Goal: Task Accomplishment & Management: Use online tool/utility

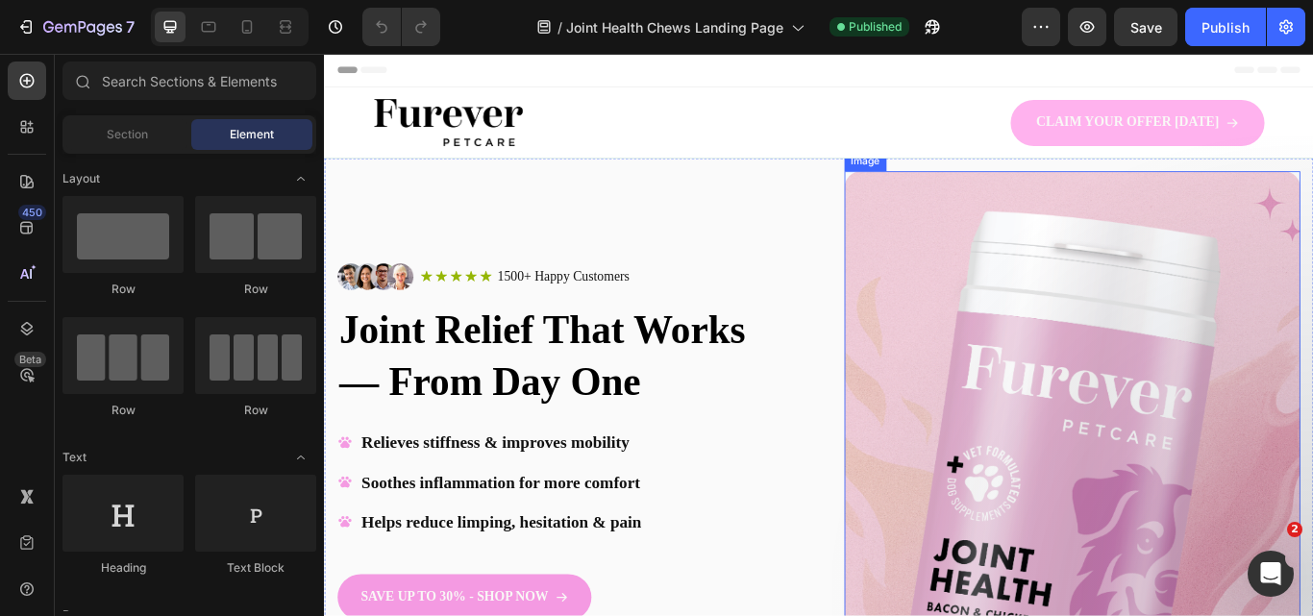
click at [1277, 435] on img at bounding box center [1195, 579] width 531 height 776
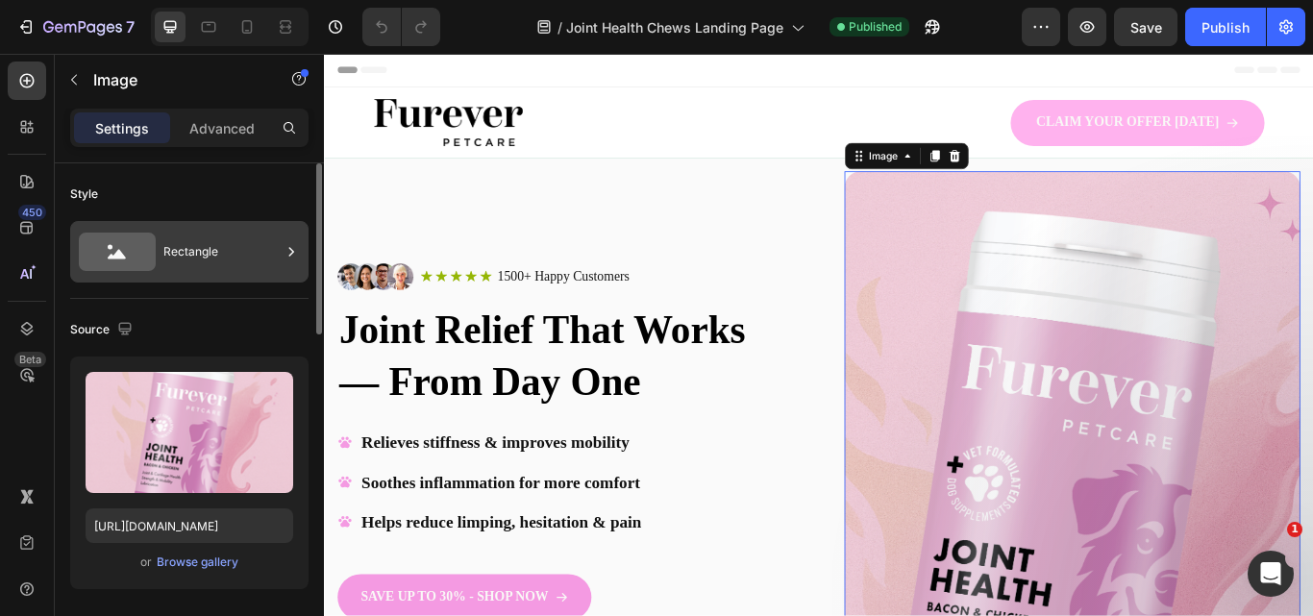
click at [190, 261] on div "Rectangle" at bounding box center [221, 252] width 117 height 44
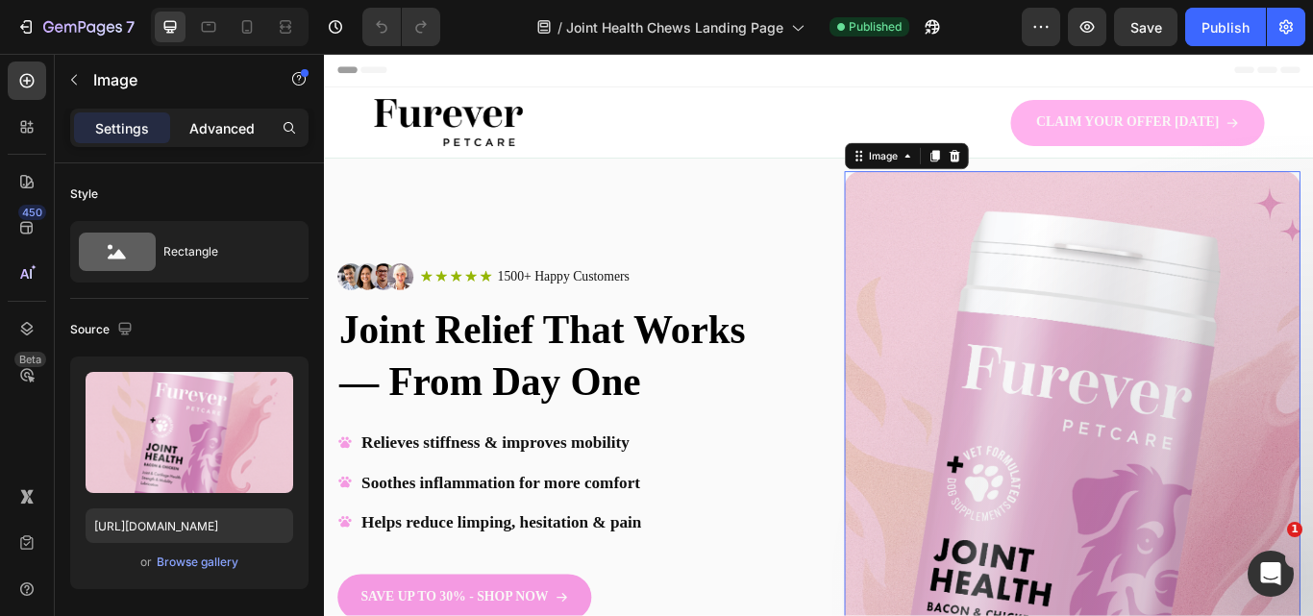
click at [227, 113] on div "Advanced" at bounding box center [222, 127] width 96 height 31
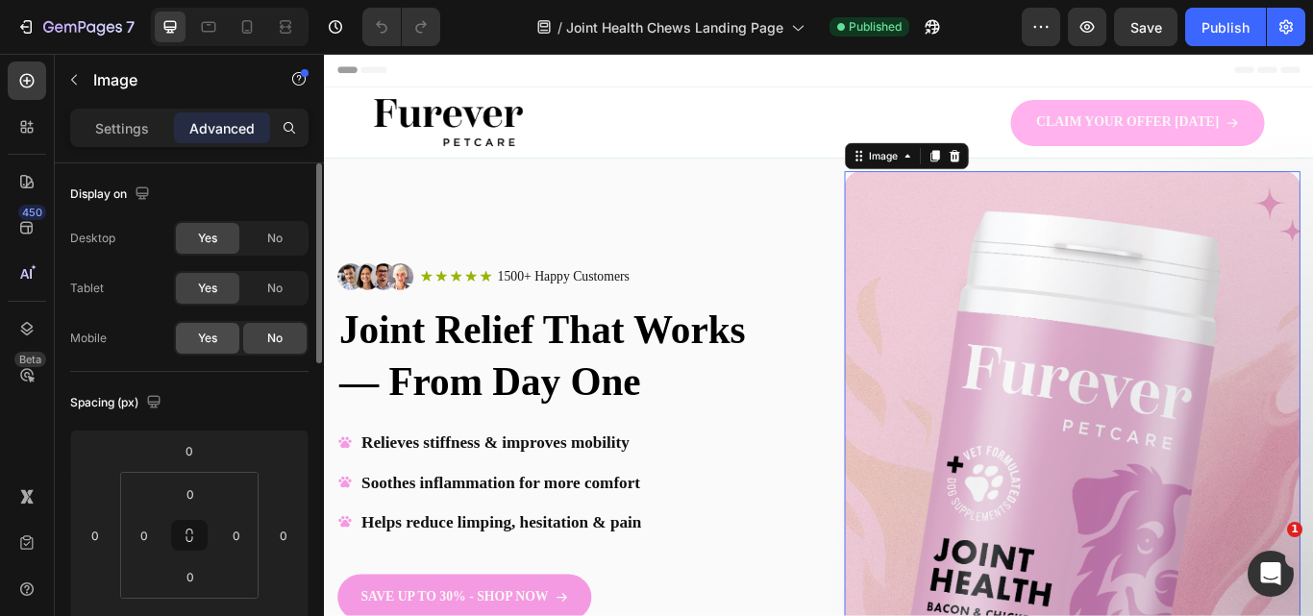
click at [216, 337] on span "Yes" at bounding box center [207, 338] width 19 height 17
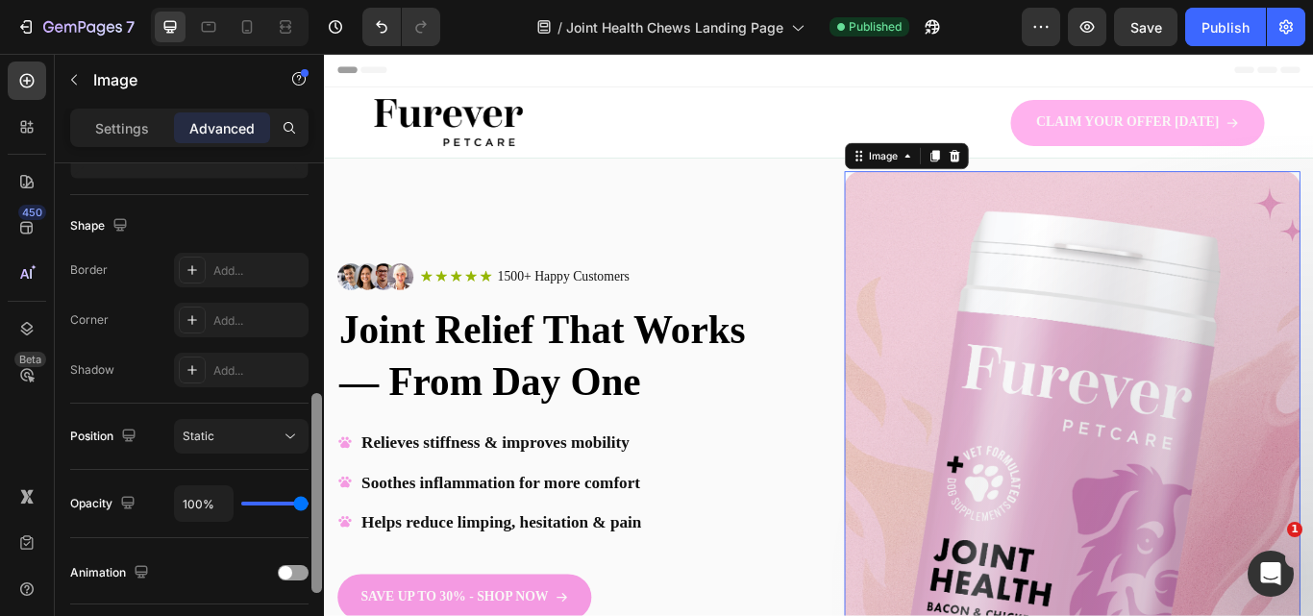
scroll to position [510, 0]
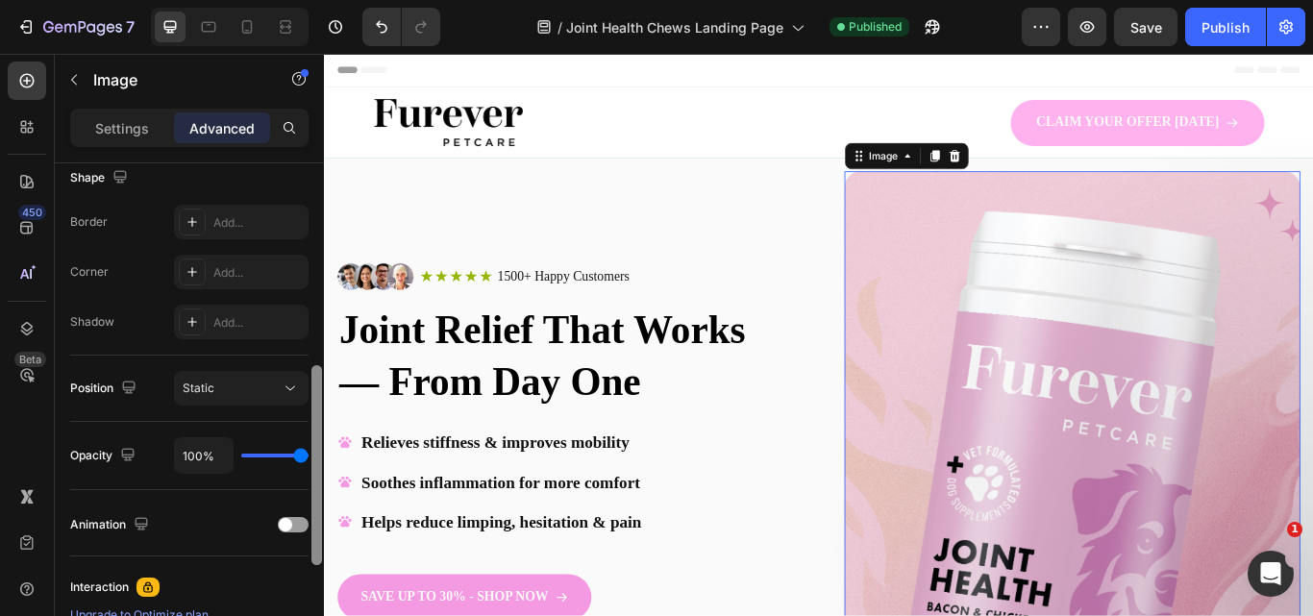
drag, startPoint x: 313, startPoint y: 294, endPoint x: 284, endPoint y: 497, distance: 204.8
click at [284, 497] on div "Display on Desktop Yes No Tablet Yes No Mobile Yes No Spacing (px) 0 0 0 0 0 0 …" at bounding box center [189, 416] width 269 height 507
click at [250, 400] on button "Static" at bounding box center [241, 388] width 135 height 35
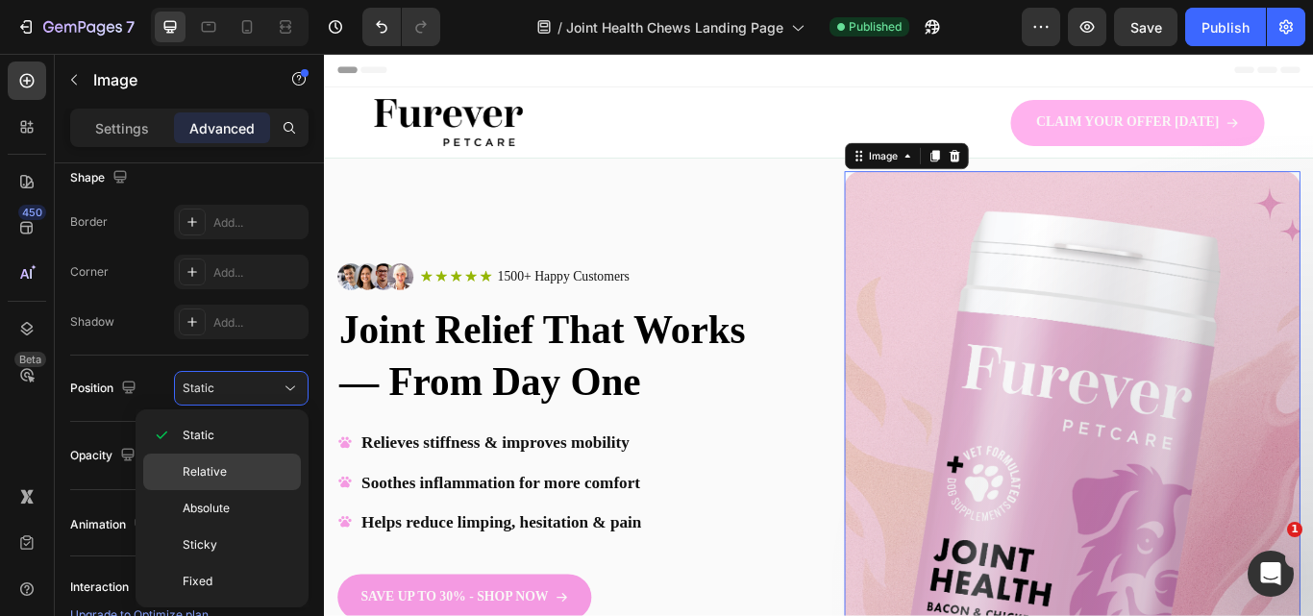
click at [233, 462] on div "Relative" at bounding box center [222, 472] width 158 height 37
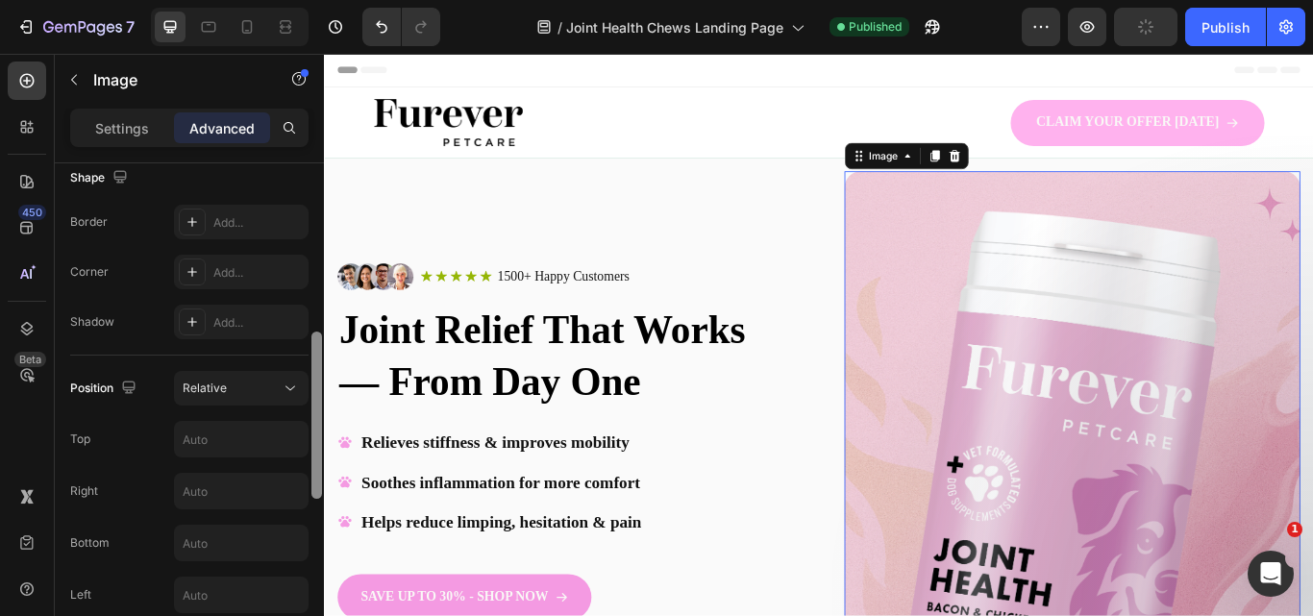
click at [320, 440] on div at bounding box center [316, 416] width 14 height 507
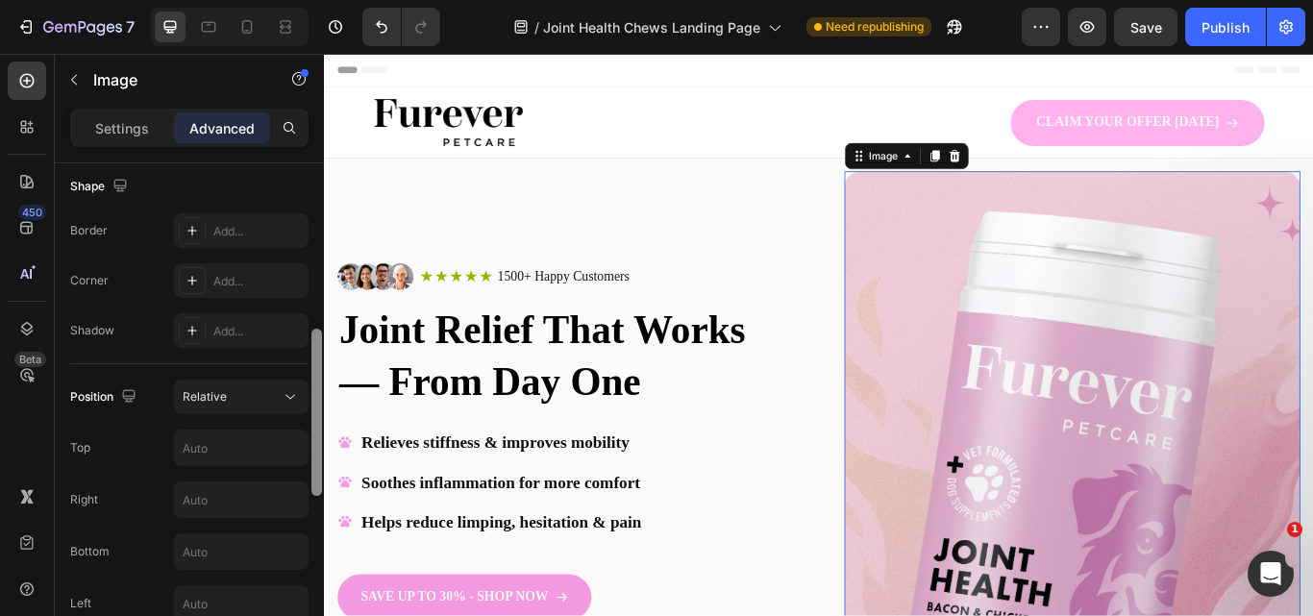
drag, startPoint x: 315, startPoint y: 537, endPoint x: 323, endPoint y: 365, distance: 172.2
click at [323, 365] on div at bounding box center [316, 416] width 14 height 507
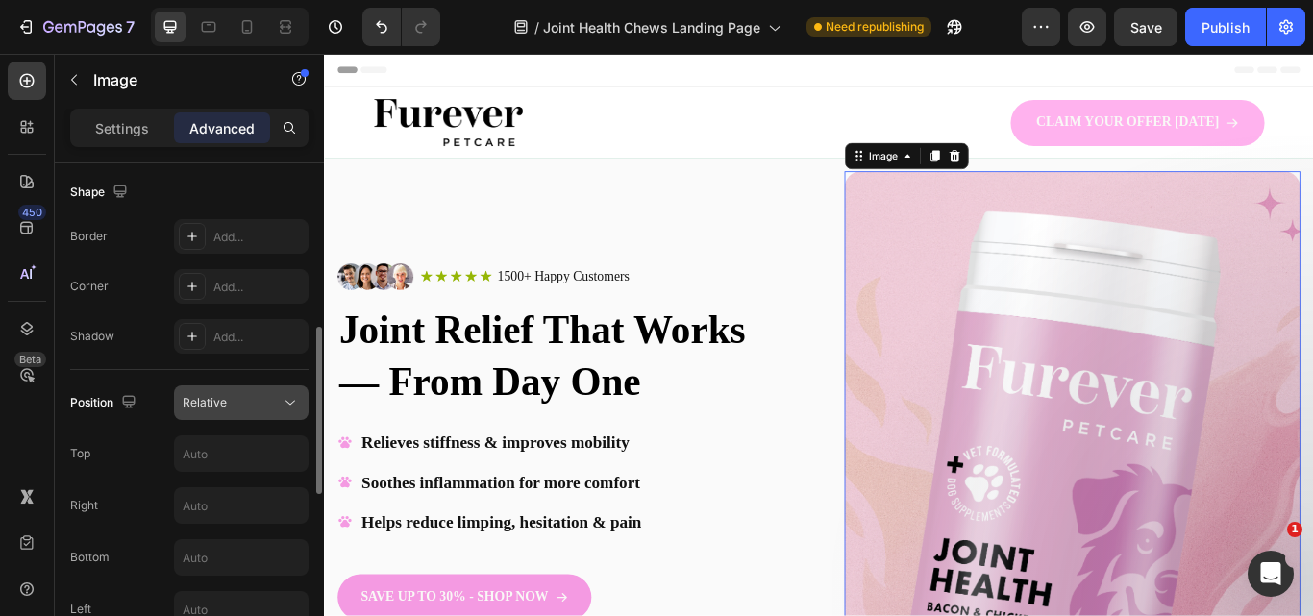
click at [252, 414] on button "Relative" at bounding box center [241, 402] width 135 height 35
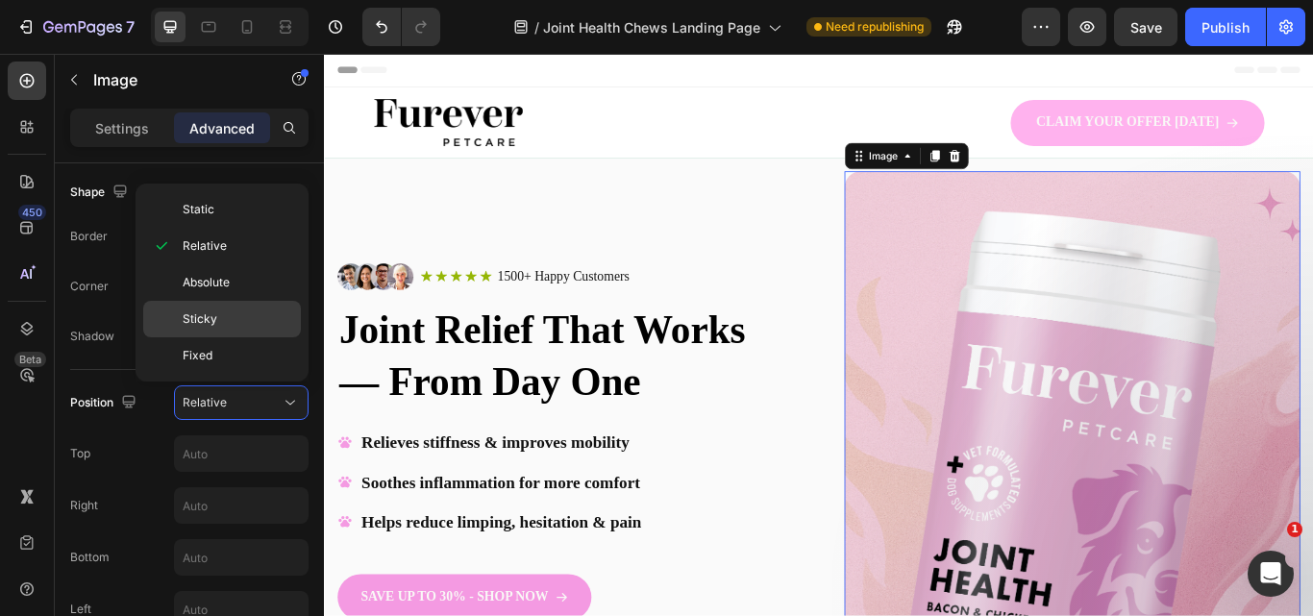
click at [238, 312] on p "Sticky" at bounding box center [238, 318] width 110 height 17
type input "0"
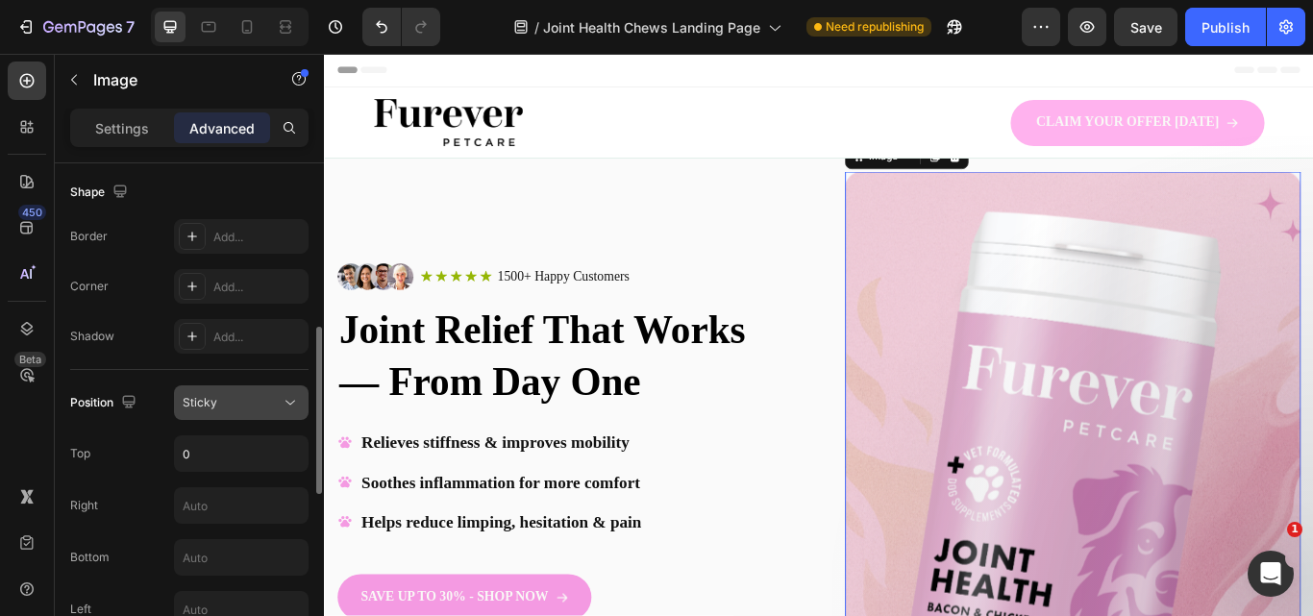
click at [250, 404] on div "Sticky" at bounding box center [232, 402] width 98 height 17
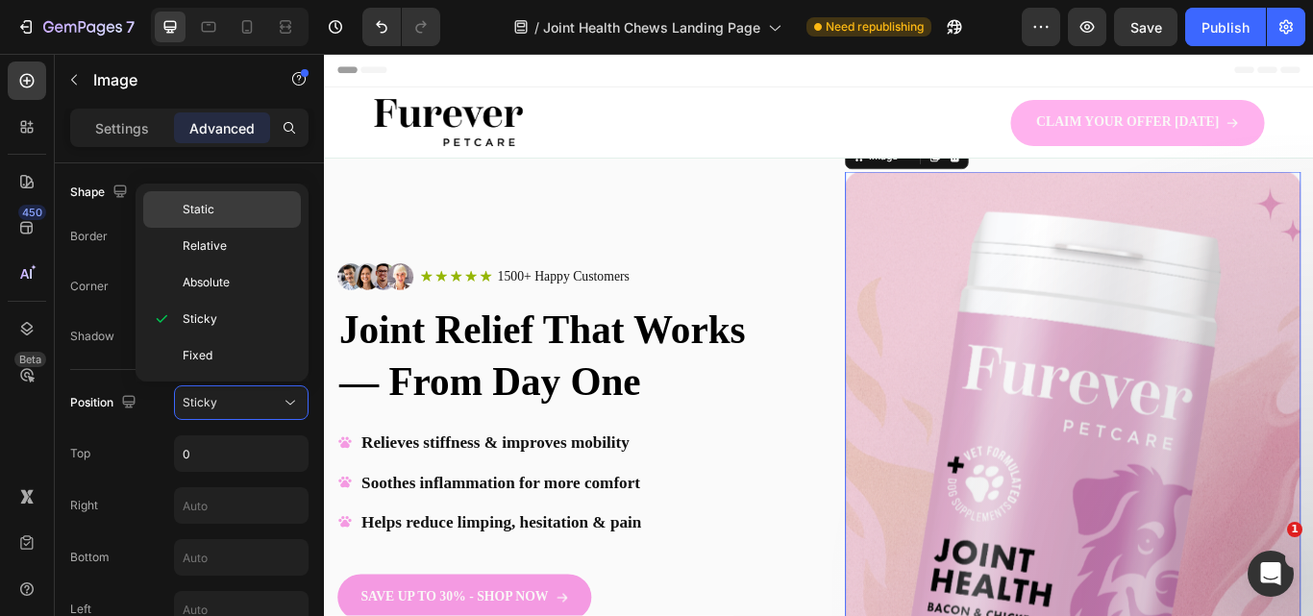
click at [241, 207] on p "Static" at bounding box center [238, 209] width 110 height 17
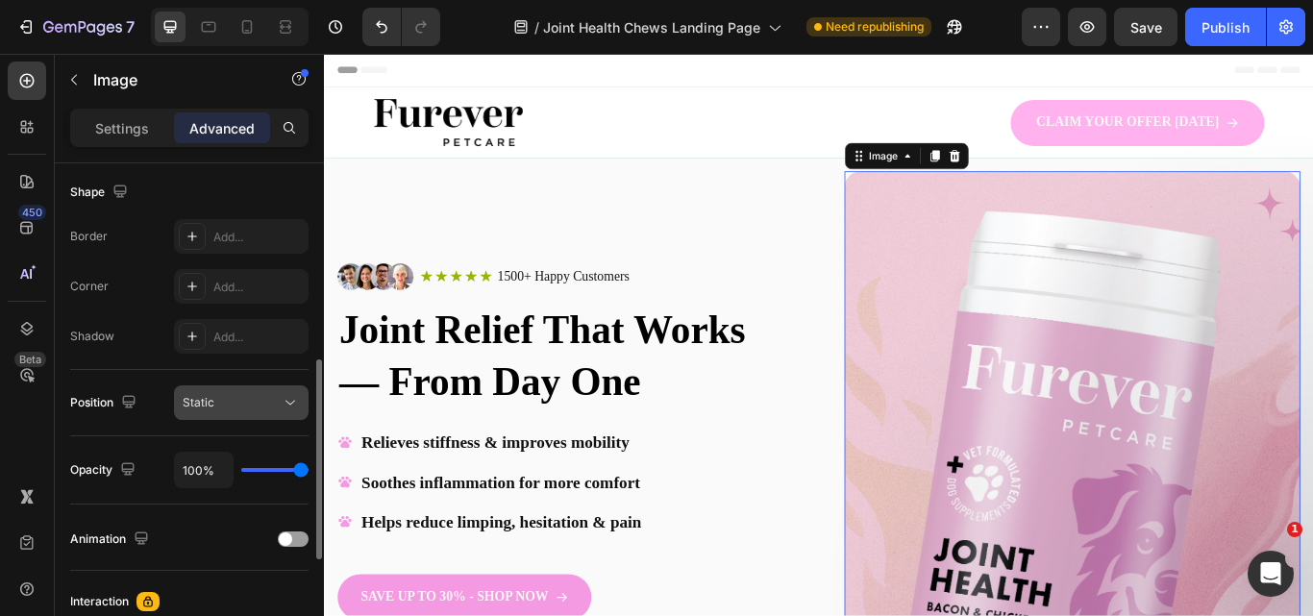
click at [228, 406] on div "Static" at bounding box center [232, 402] width 98 height 17
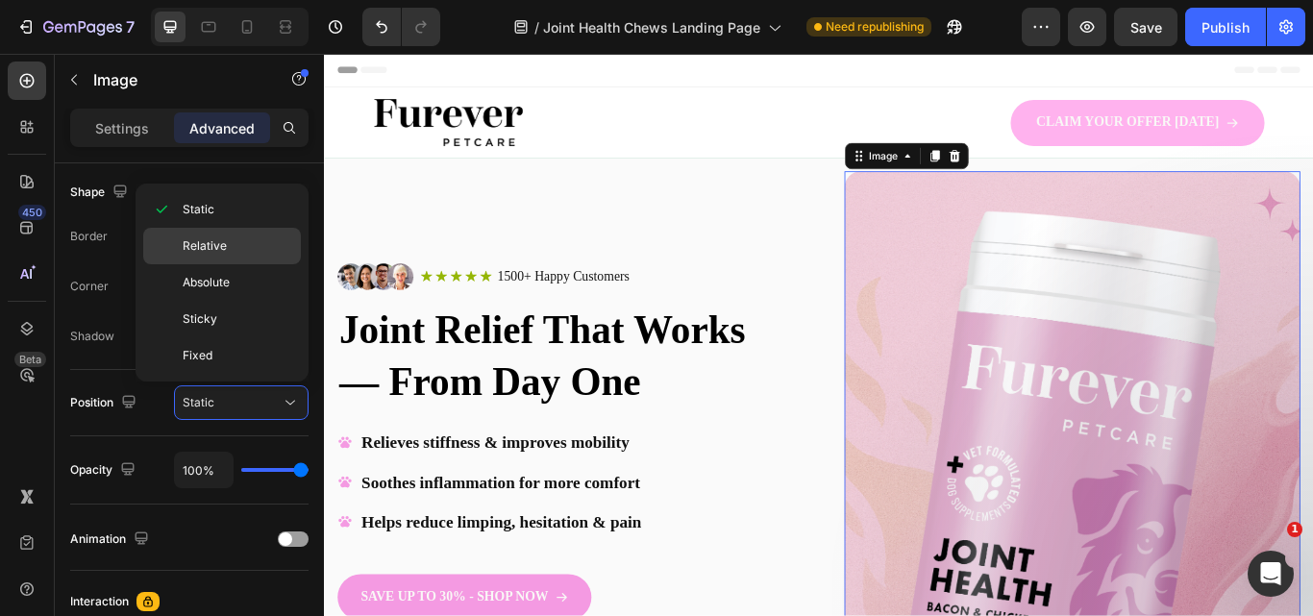
click at [224, 248] on span "Relative" at bounding box center [205, 245] width 44 height 17
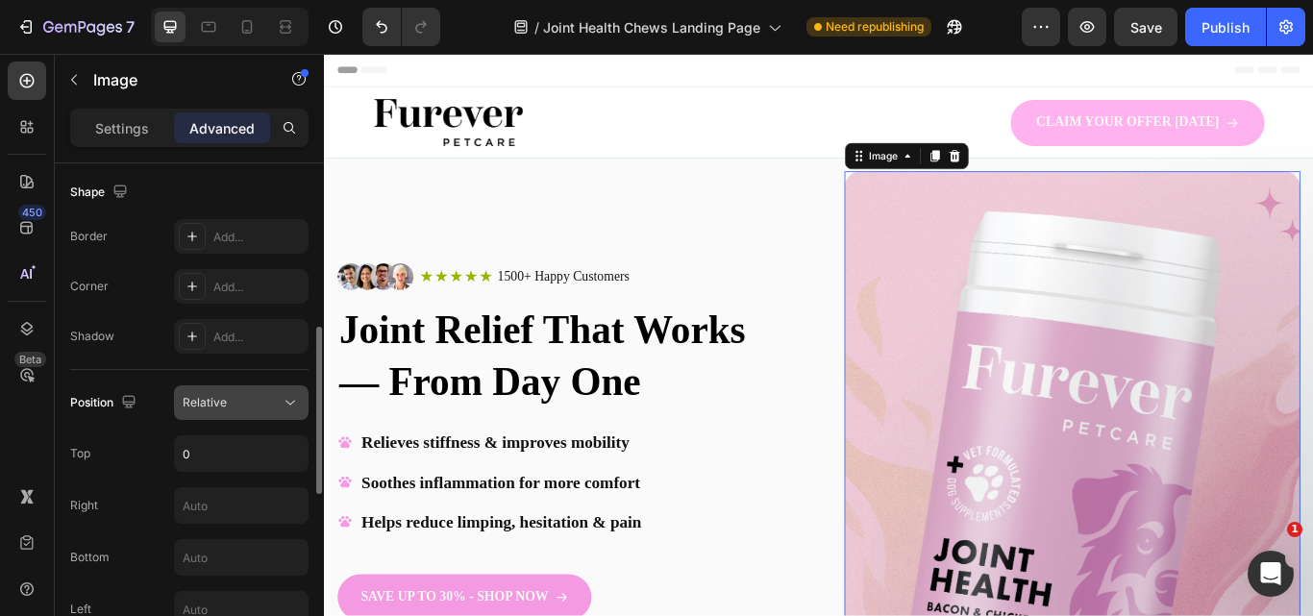
click at [251, 409] on div "Relative" at bounding box center [232, 402] width 98 height 17
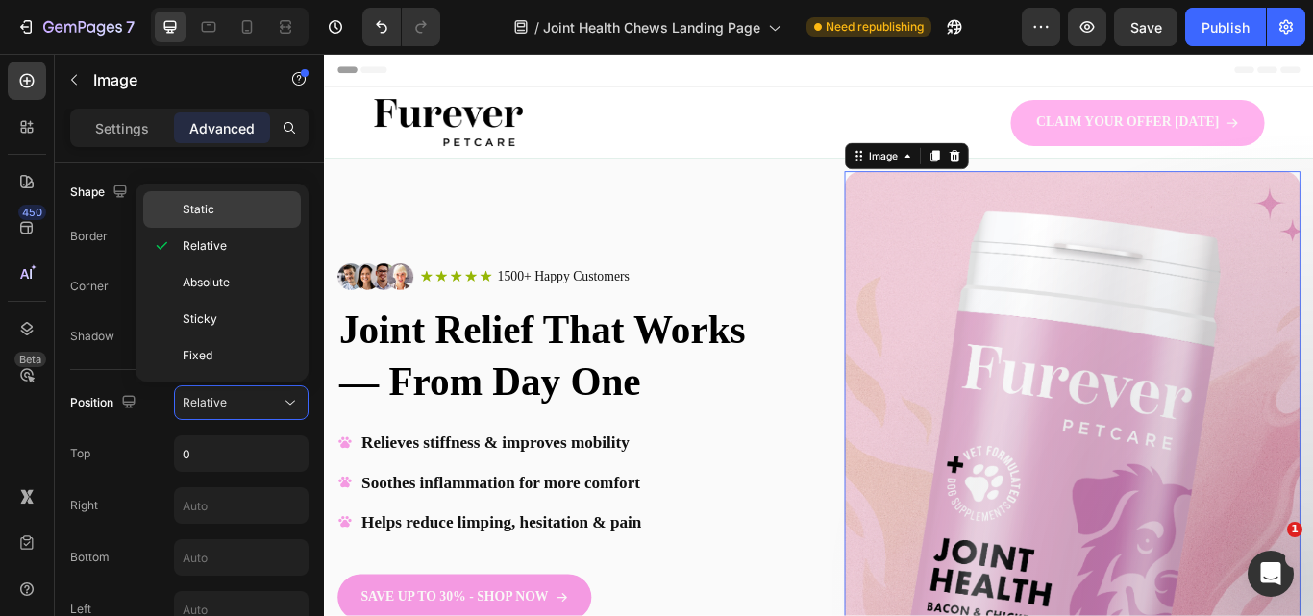
click at [226, 220] on div "Static" at bounding box center [222, 209] width 158 height 37
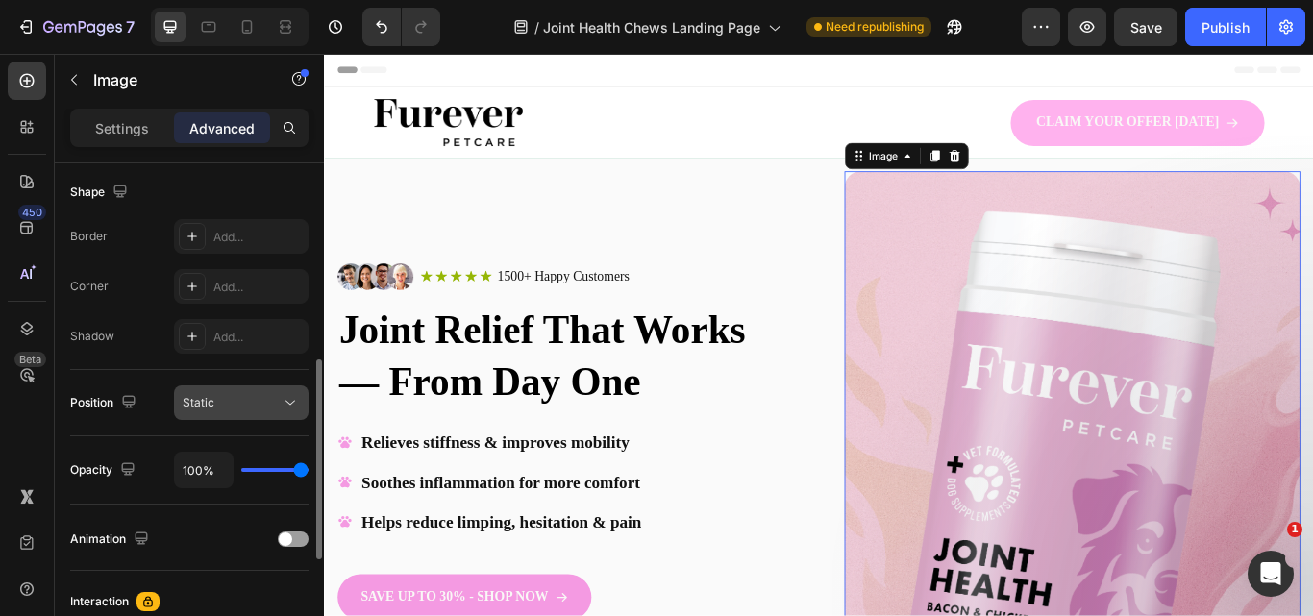
click at [248, 413] on button "Static" at bounding box center [241, 402] width 135 height 35
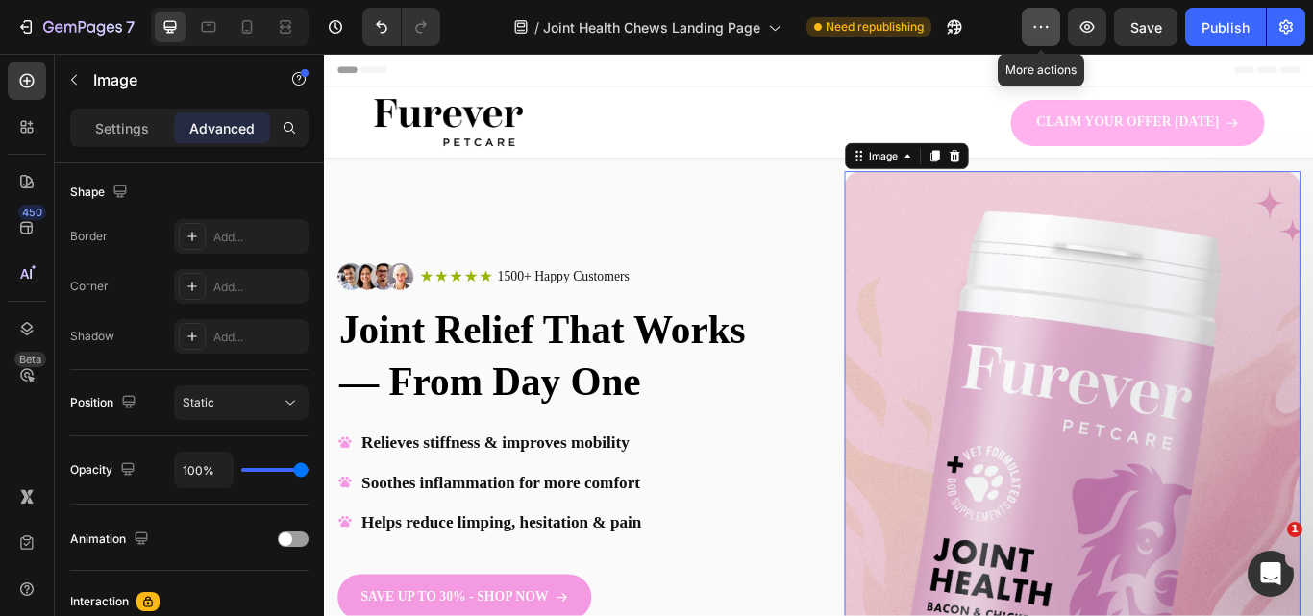
click at [1038, 32] on icon "button" at bounding box center [1040, 26] width 19 height 19
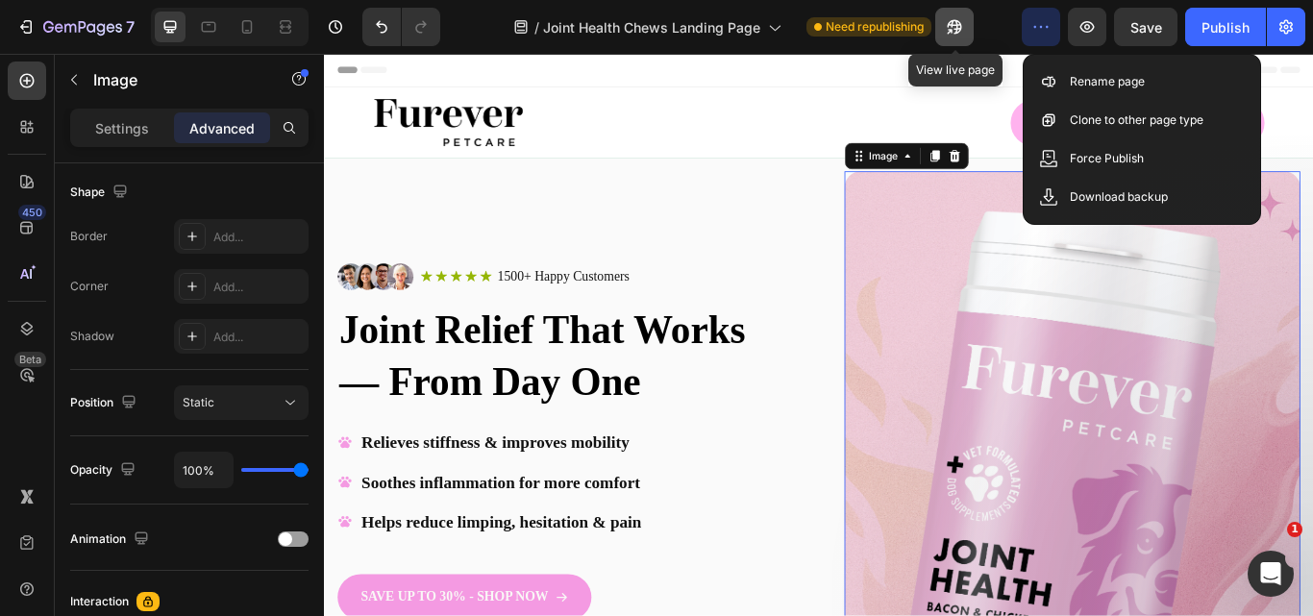
click at [942, 30] on button "button" at bounding box center [954, 27] width 38 height 38
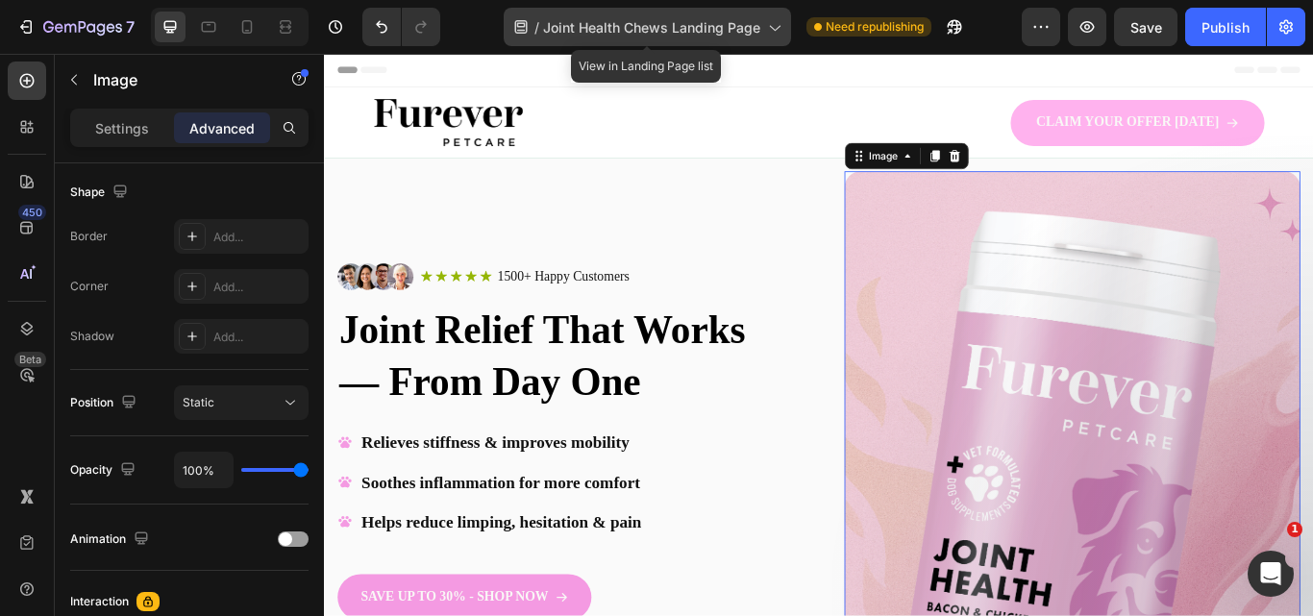
click at [765, 41] on div "/ Joint Health Chews Landing Page" at bounding box center [647, 27] width 287 height 38
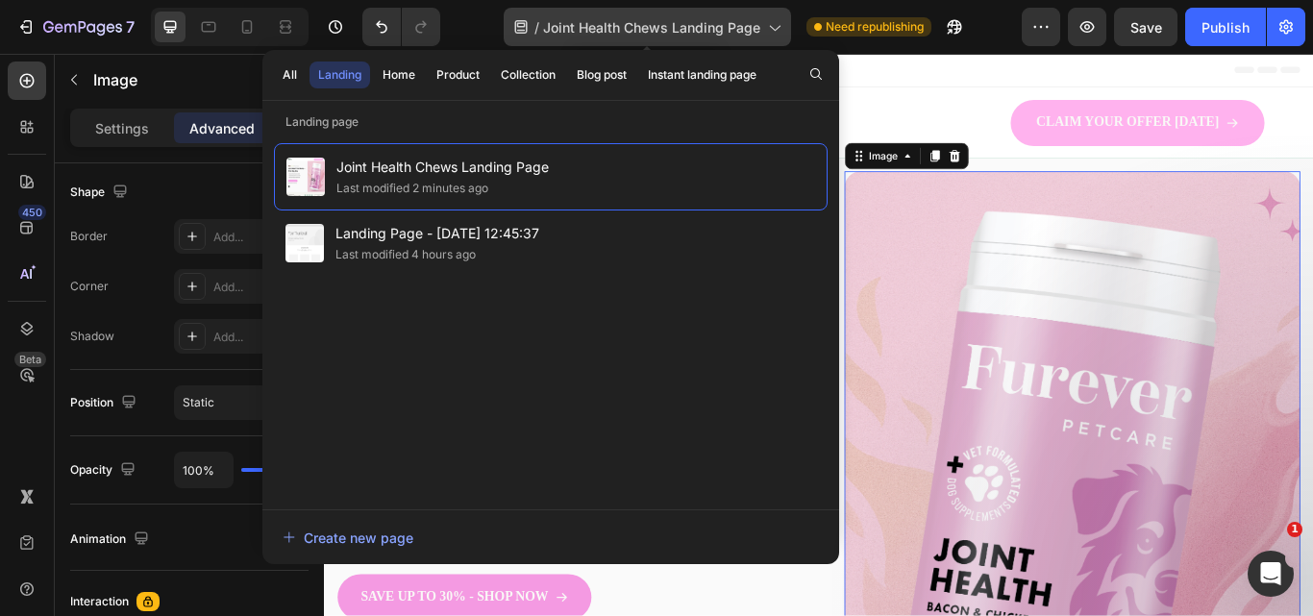
click at [765, 41] on div "/ Joint Health Chews Landing Page" at bounding box center [647, 27] width 287 height 38
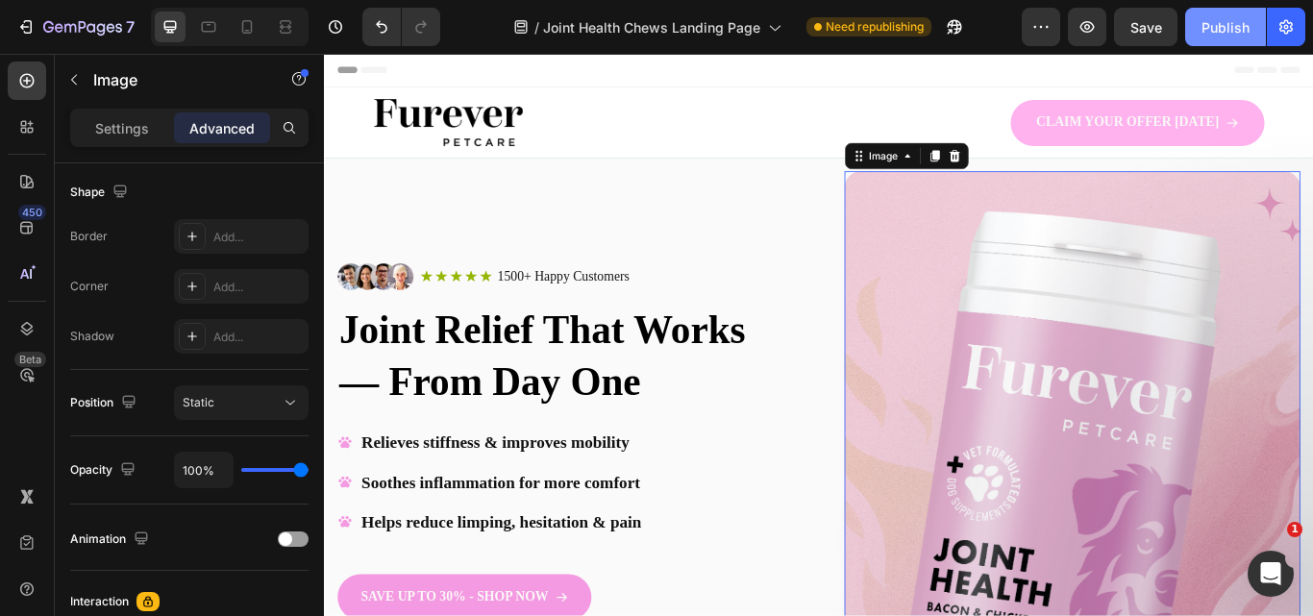
click at [1216, 24] on div "Publish" at bounding box center [1225, 27] width 48 height 20
click at [1179, 27] on div "Preview Save Publish" at bounding box center [1162, 27] width 283 height 38
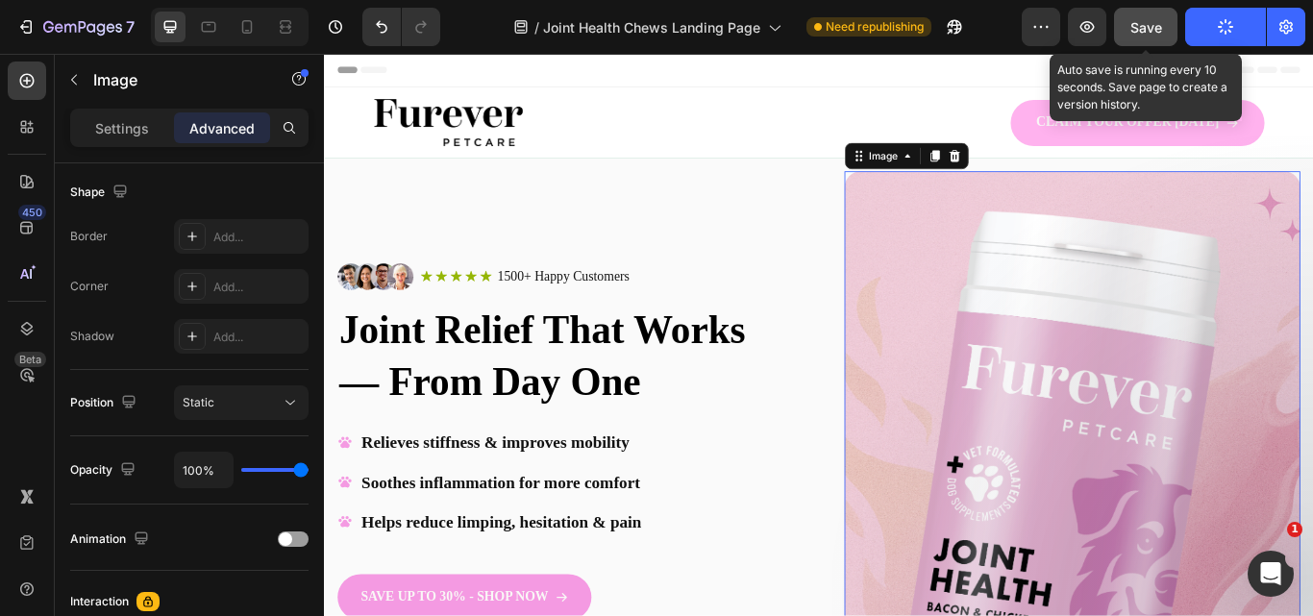
click at [1167, 27] on button "Save" at bounding box center [1145, 27] width 63 height 38
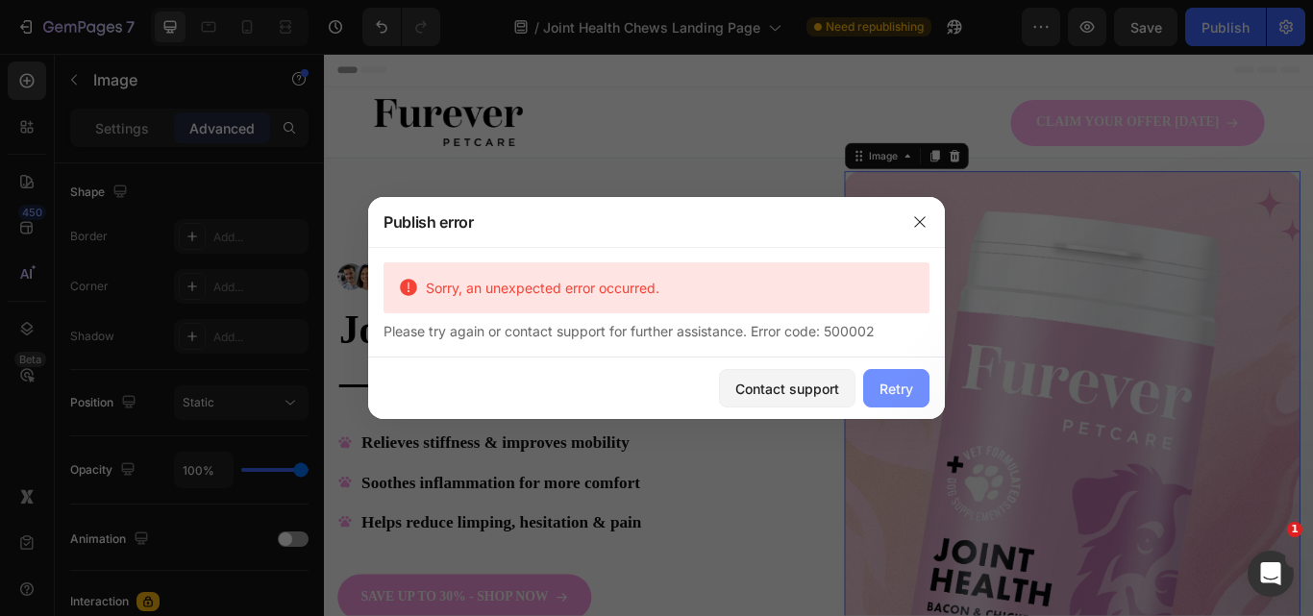
click at [907, 385] on div "Retry" at bounding box center [896, 389] width 34 height 20
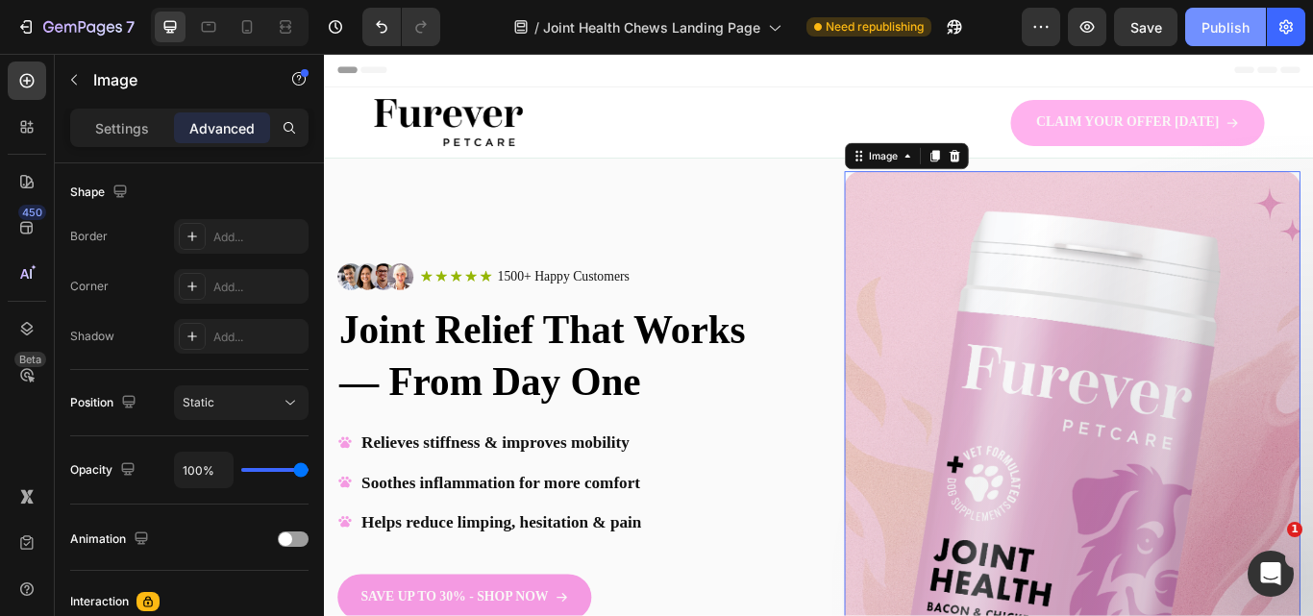
click at [1214, 34] on div "Publish" at bounding box center [1225, 27] width 48 height 20
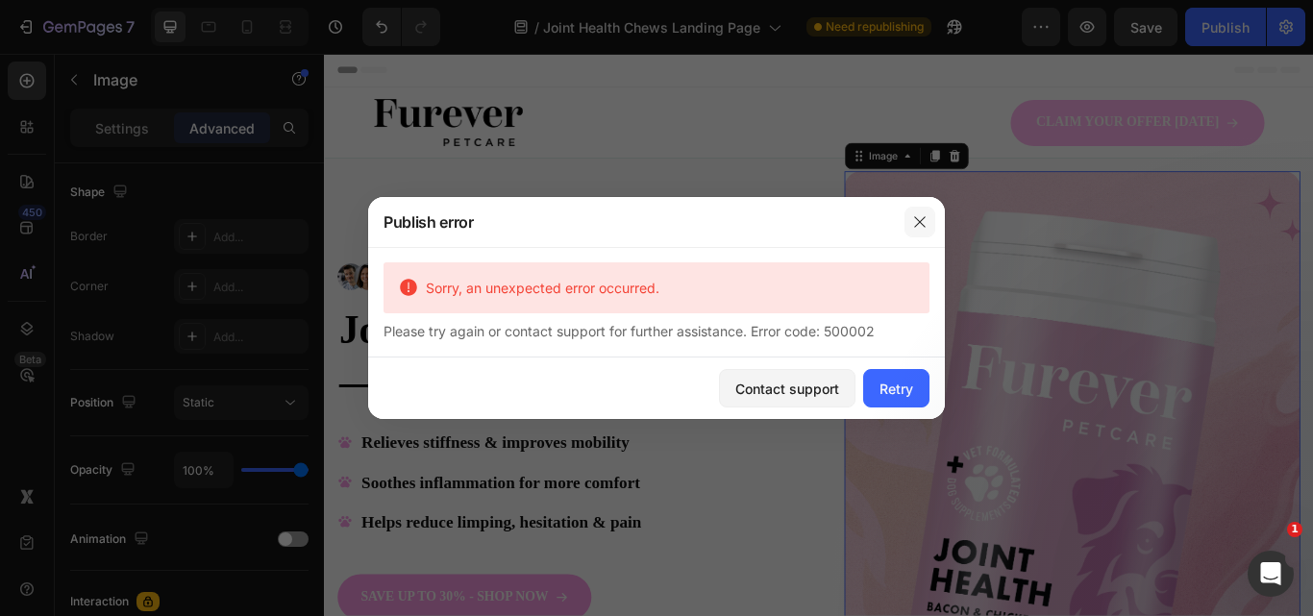
click at [918, 214] on icon "button" at bounding box center [919, 221] width 15 height 15
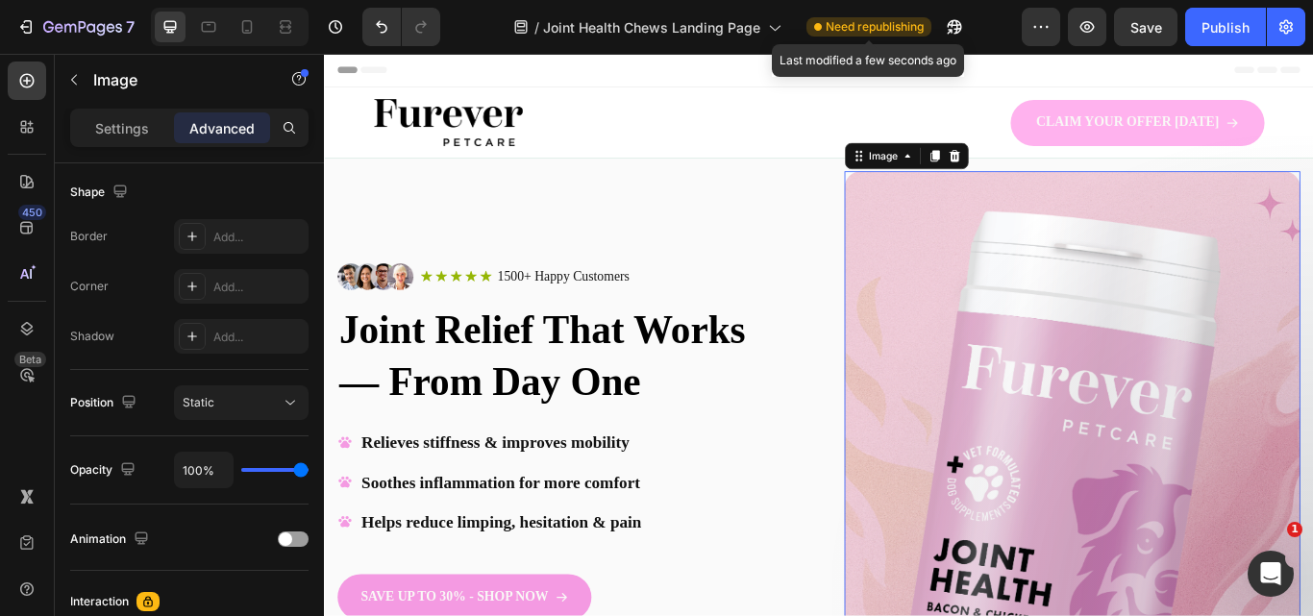
click at [878, 26] on span "Need republishing" at bounding box center [874, 26] width 98 height 17
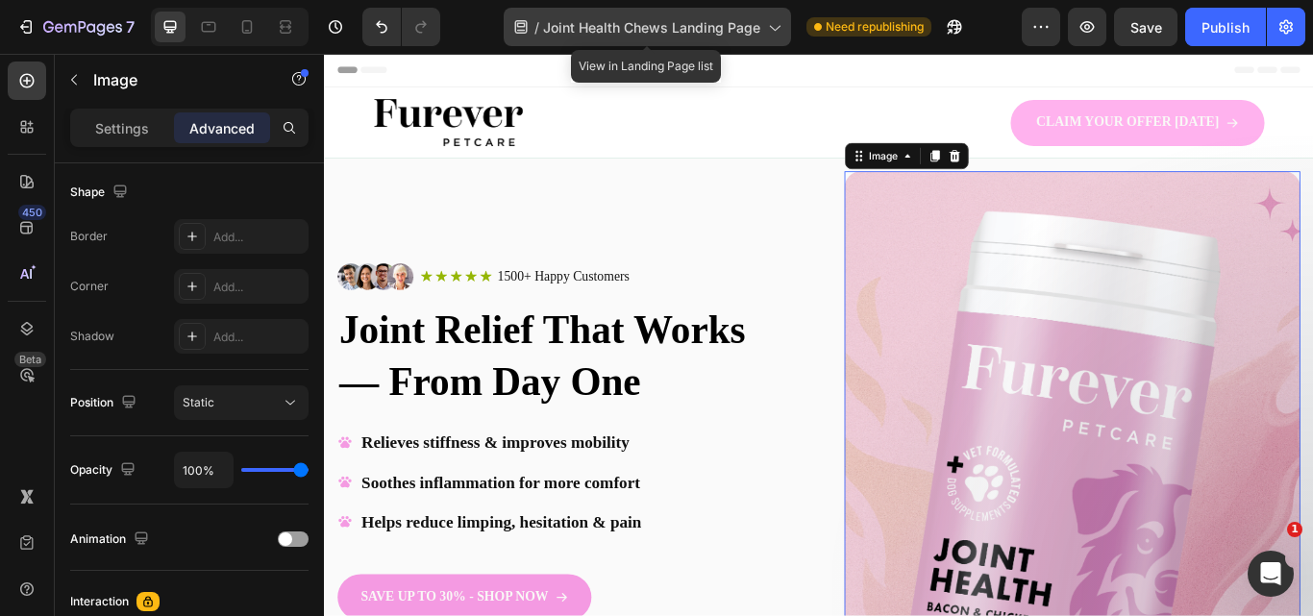
click at [765, 27] on icon at bounding box center [773, 26] width 19 height 19
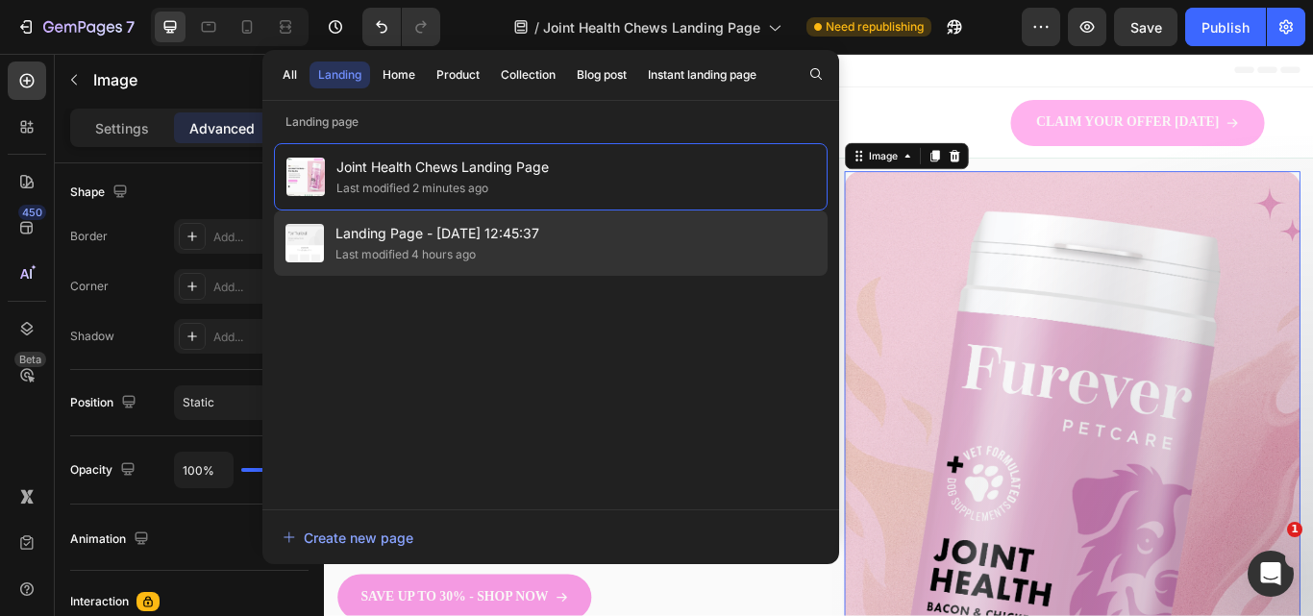
click at [591, 235] on div "Landing Page - Sep 27, 12:45:37 Last modified 4 hours ago" at bounding box center [550, 242] width 553 height 65
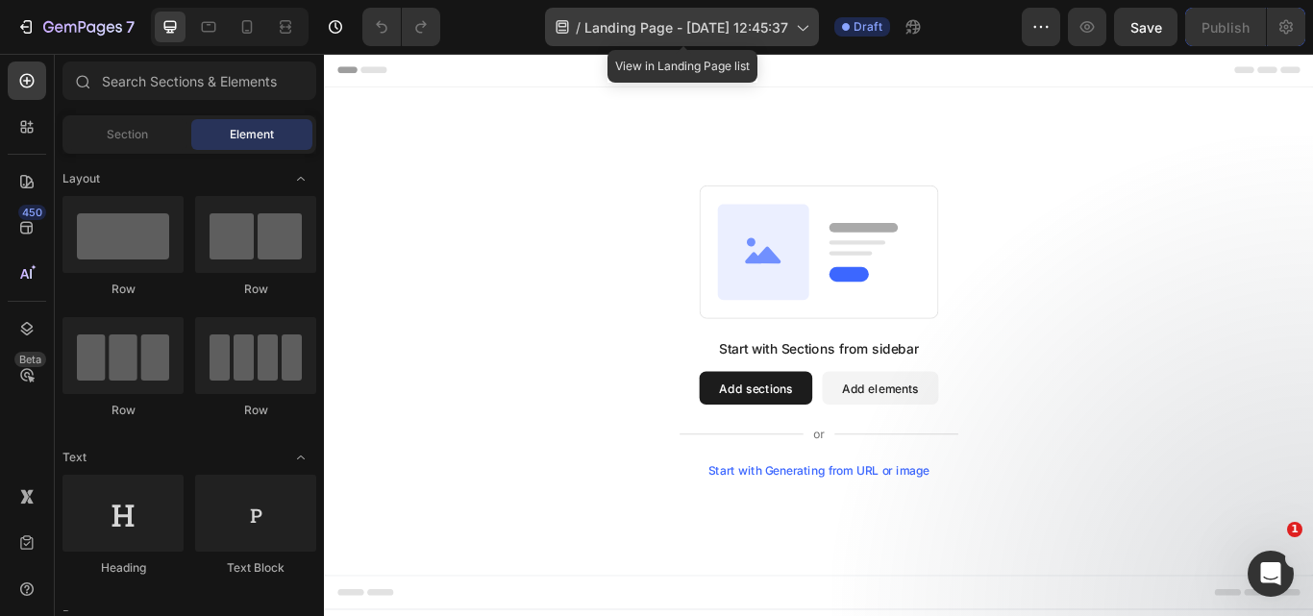
click at [728, 28] on span "Landing Page - [DATE] 12:45:37" at bounding box center [686, 27] width 204 height 20
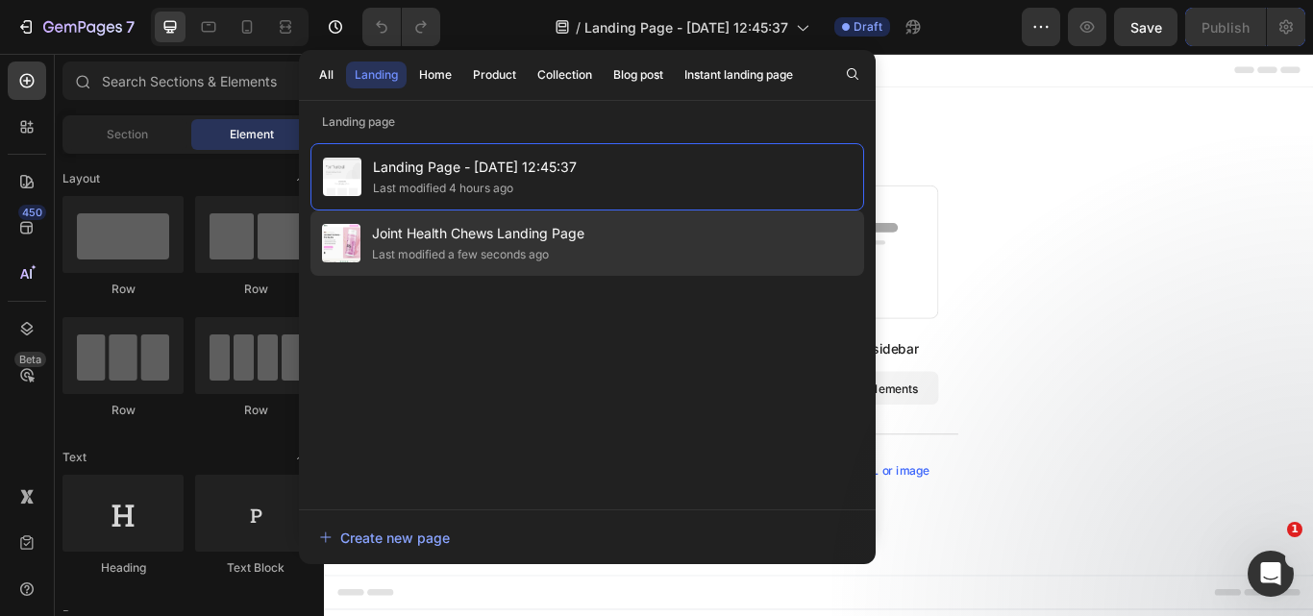
click at [575, 247] on div "Last modified a few seconds ago" at bounding box center [478, 254] width 212 height 19
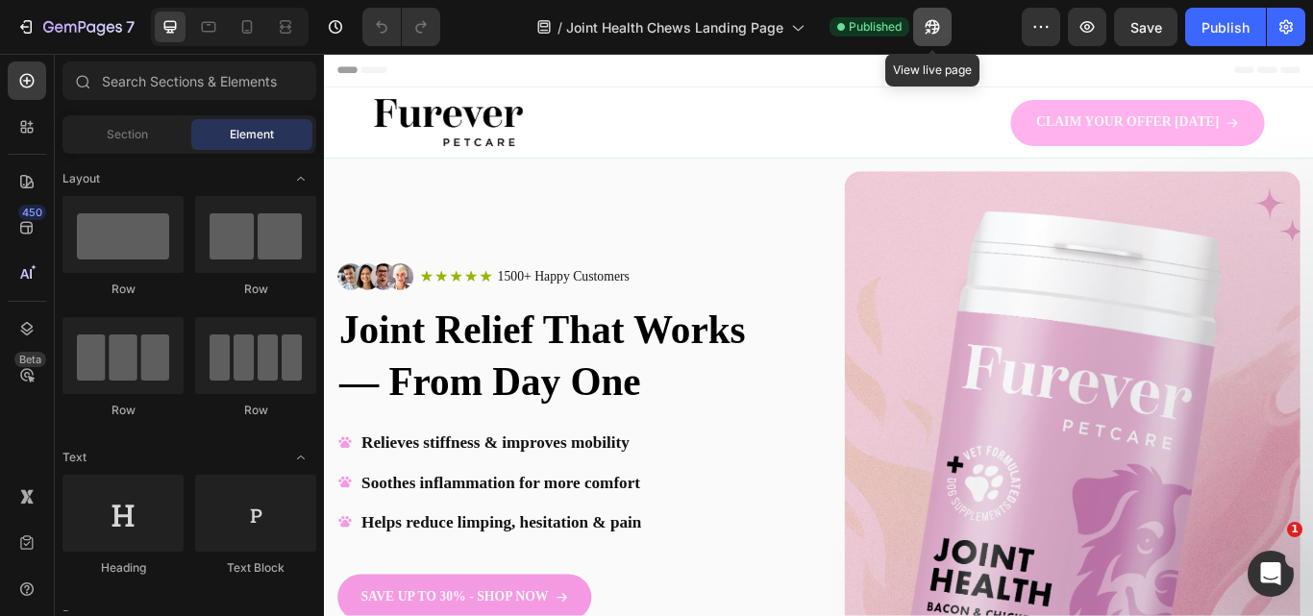
click at [934, 35] on icon "button" at bounding box center [931, 26] width 19 height 19
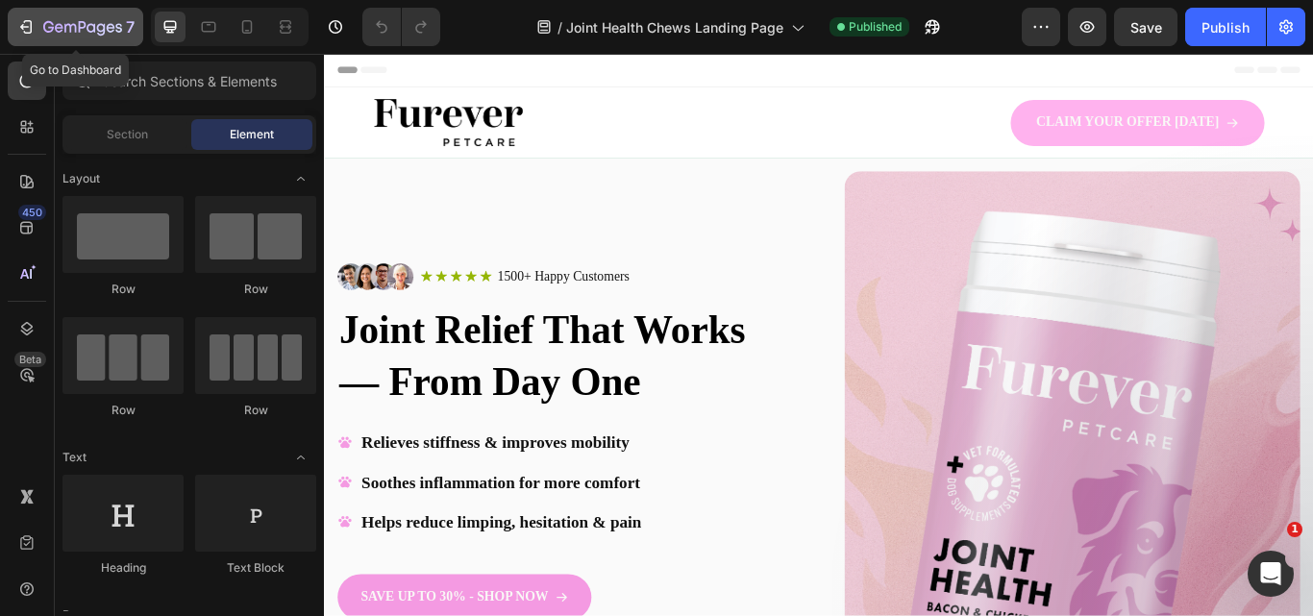
click at [35, 36] on icon "button" at bounding box center [25, 26] width 19 height 19
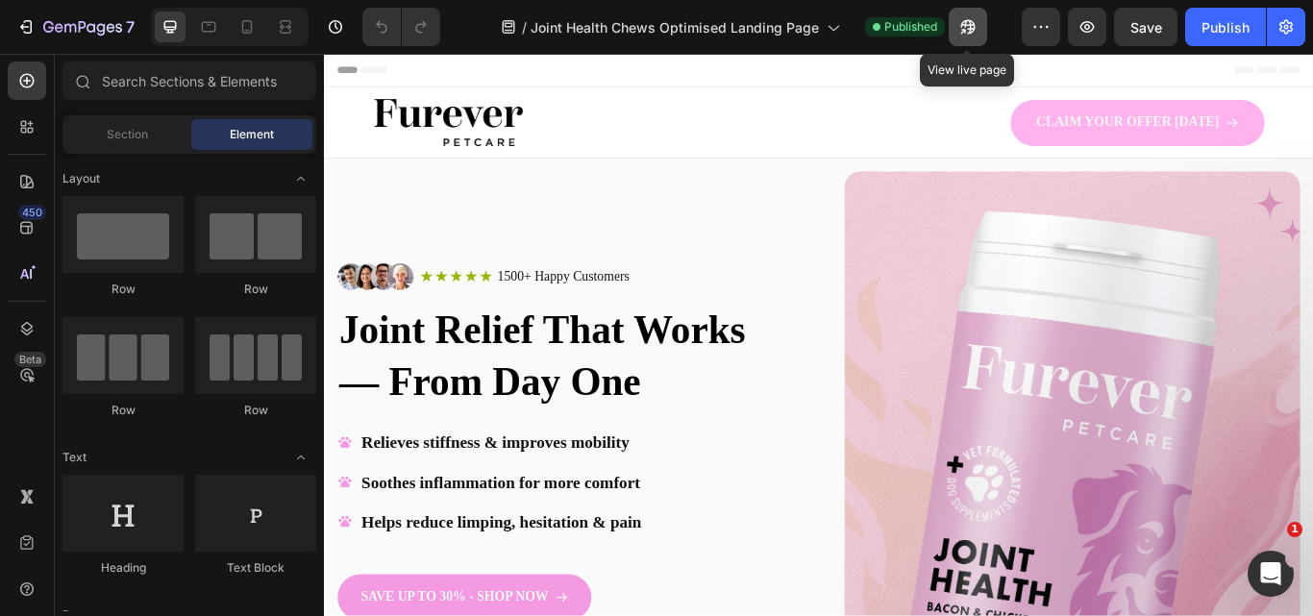
click at [966, 36] on icon "button" at bounding box center [967, 26] width 19 height 19
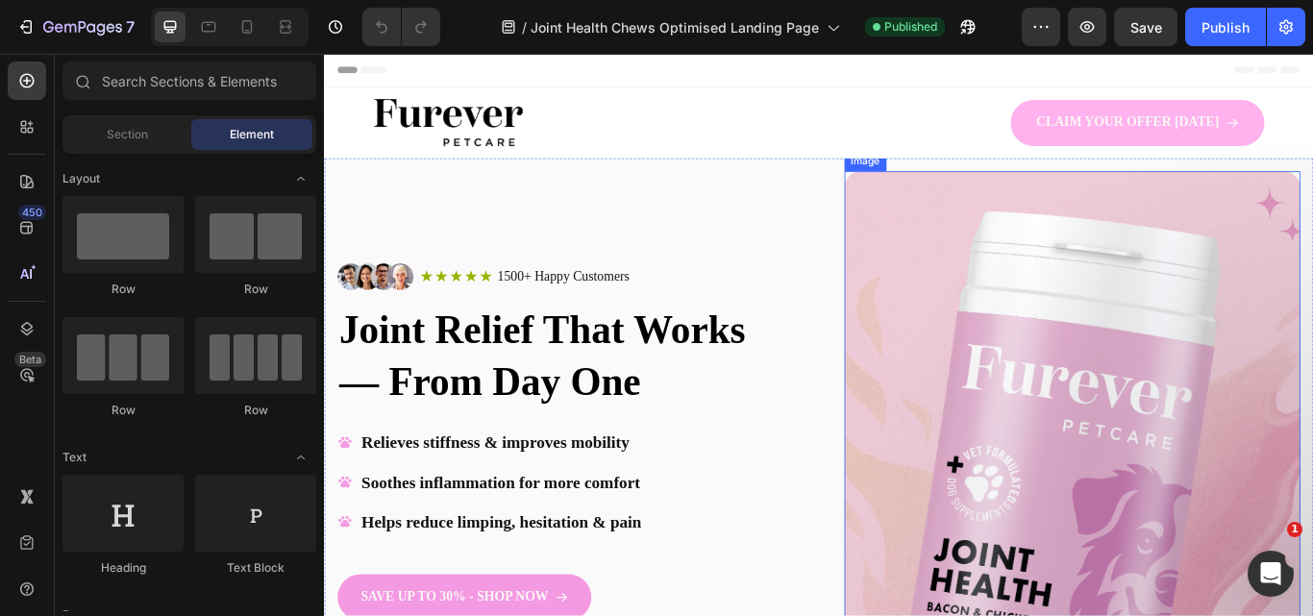
click at [1040, 329] on img at bounding box center [1195, 579] width 531 height 776
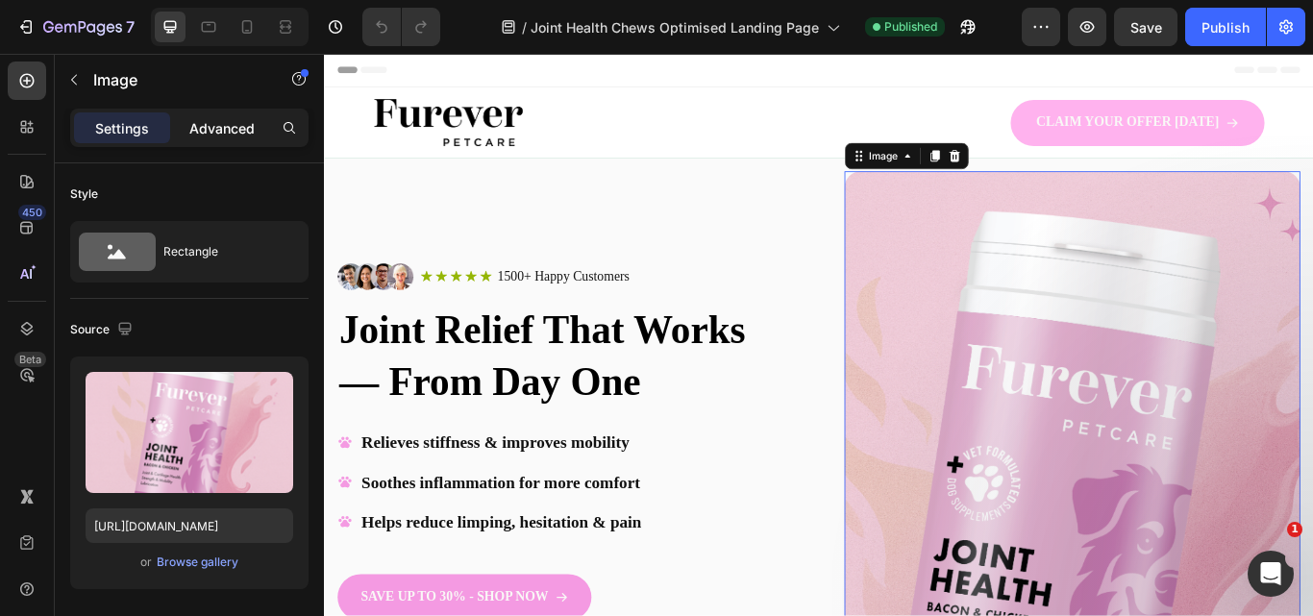
click at [212, 131] on p "Advanced" at bounding box center [221, 128] width 65 height 20
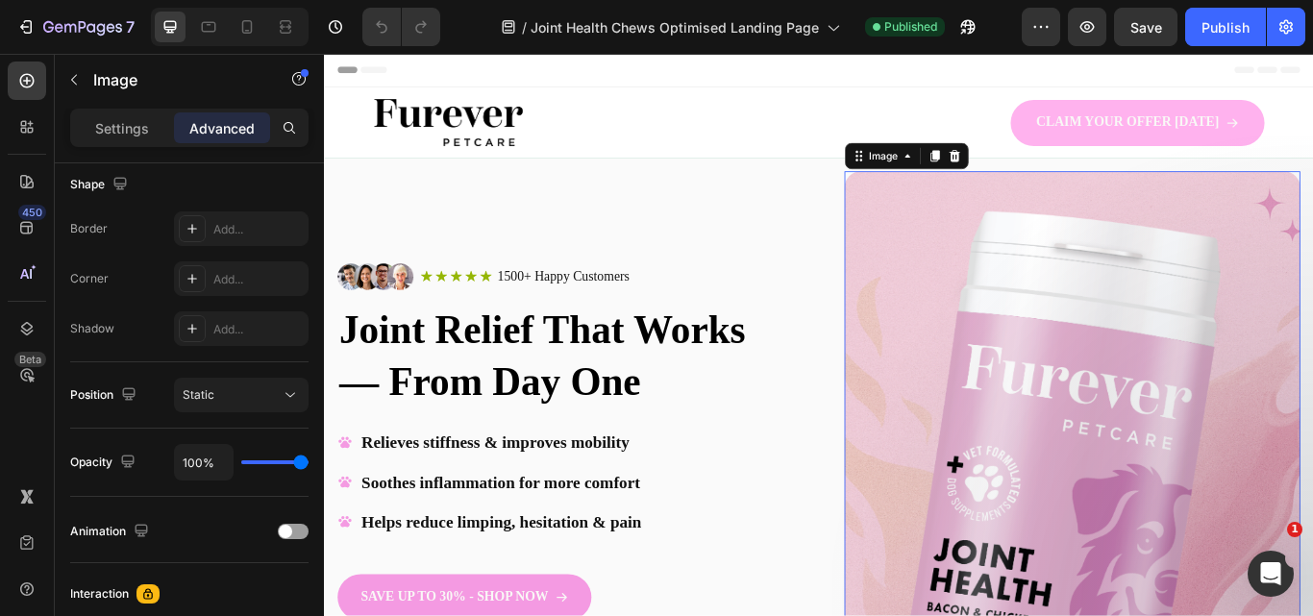
drag, startPoint x: 315, startPoint y: 215, endPoint x: 282, endPoint y: 291, distance: 83.0
click at [282, 291] on div "Display on Desktop Yes No Tablet Yes No Mobile Yes No Spacing (px) 0 0 0 0 0 0 …" at bounding box center [189, 416] width 269 height 507
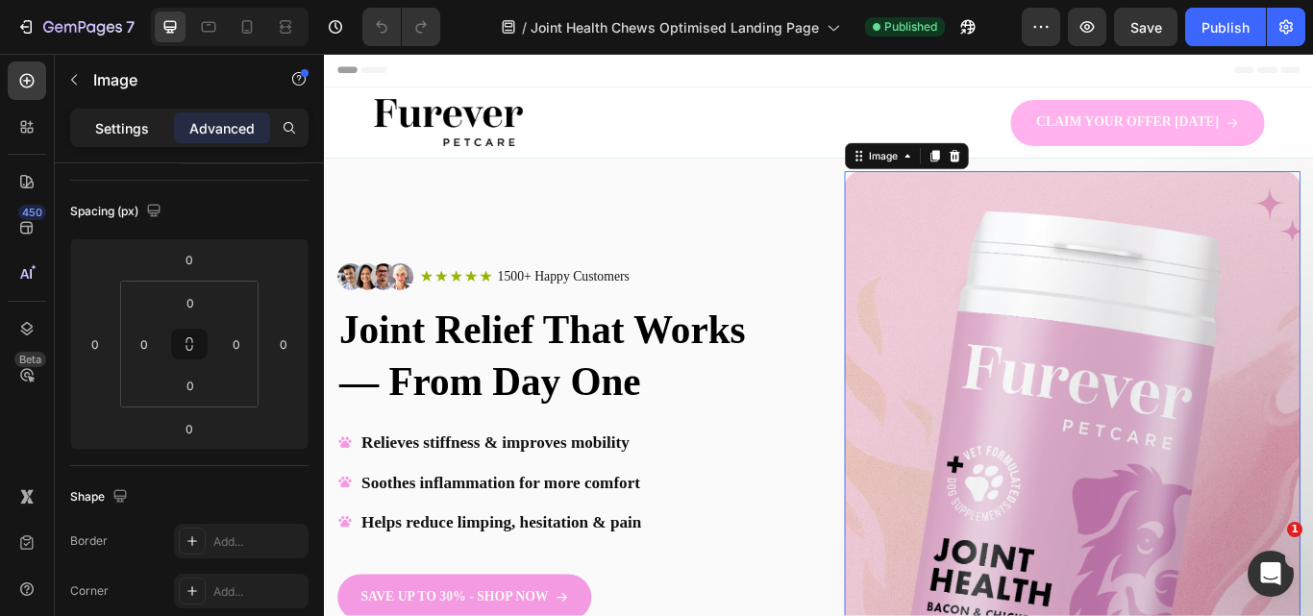
click at [135, 135] on p "Settings" at bounding box center [122, 128] width 54 height 20
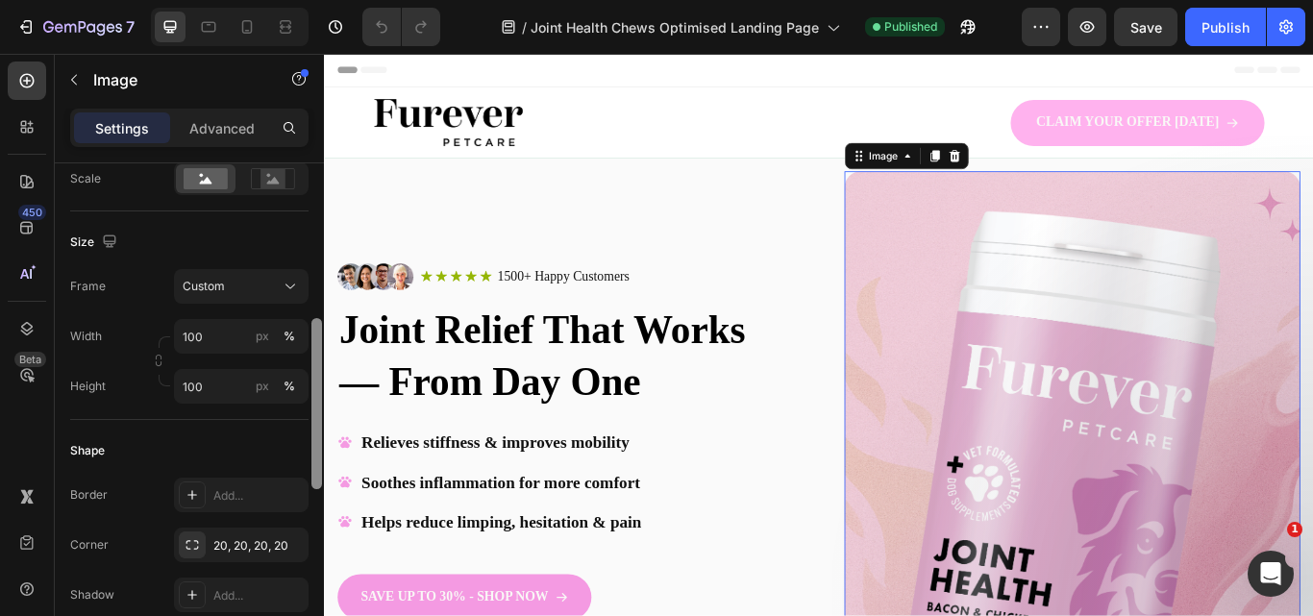
scroll to position [424, 0]
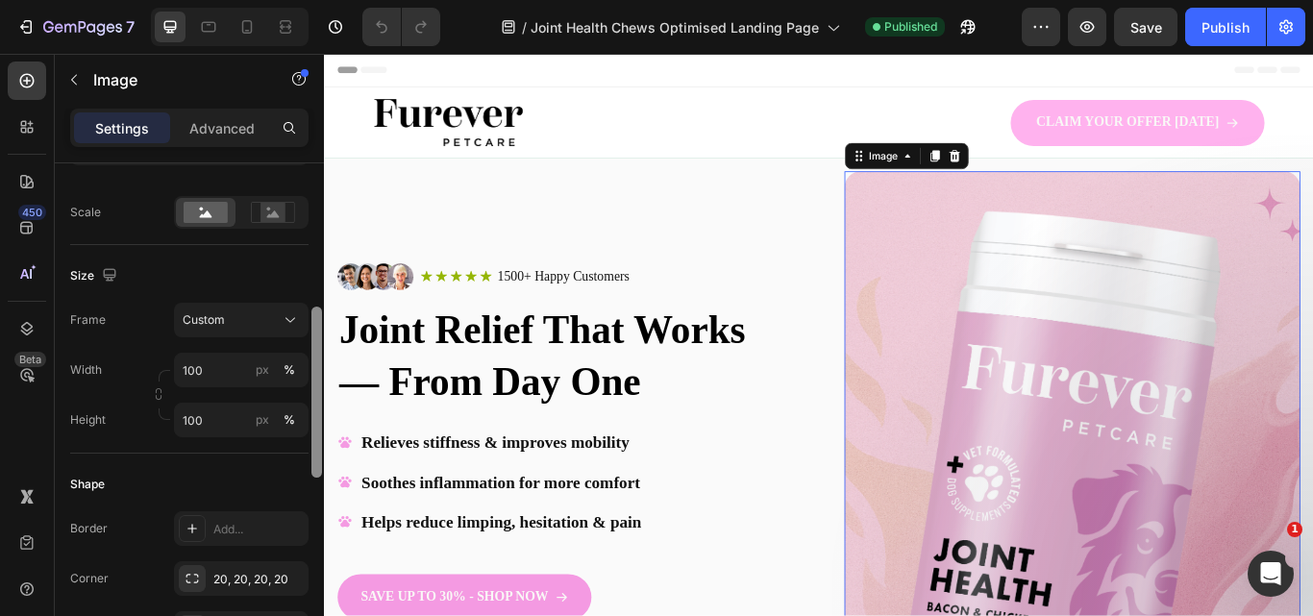
drag, startPoint x: 312, startPoint y: 308, endPoint x: 287, endPoint y: 387, distance: 82.7
click at [287, 387] on div "Style Rectangle Source Upload Image [URL][DOMAIN_NAME] or Browse gallery Scale …" at bounding box center [189, 416] width 269 height 507
click at [275, 328] on div "Custom" at bounding box center [230, 319] width 94 height 17
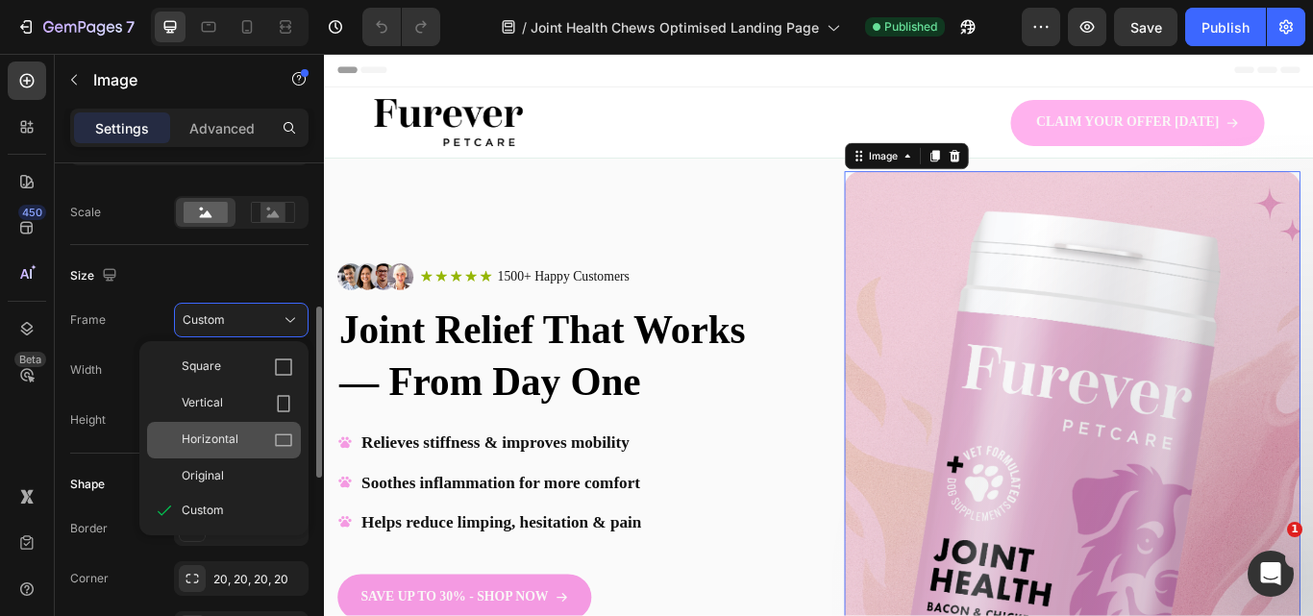
click at [276, 430] on icon at bounding box center [283, 439] width 19 height 19
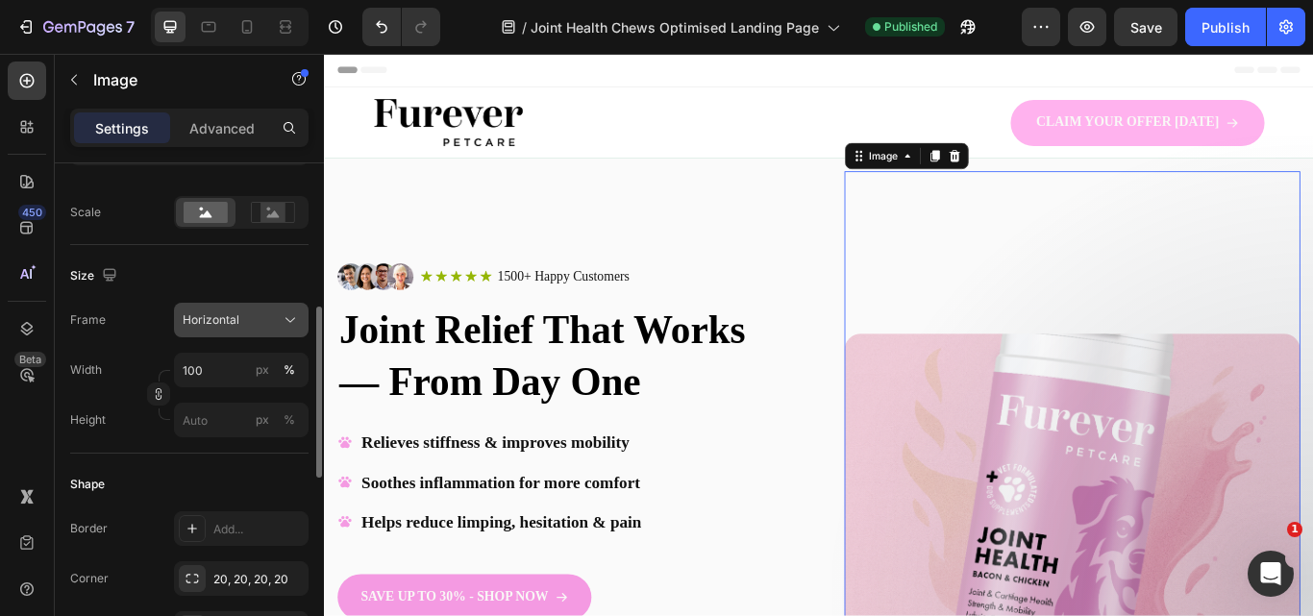
click at [275, 322] on div "Horizontal" at bounding box center [230, 319] width 94 height 17
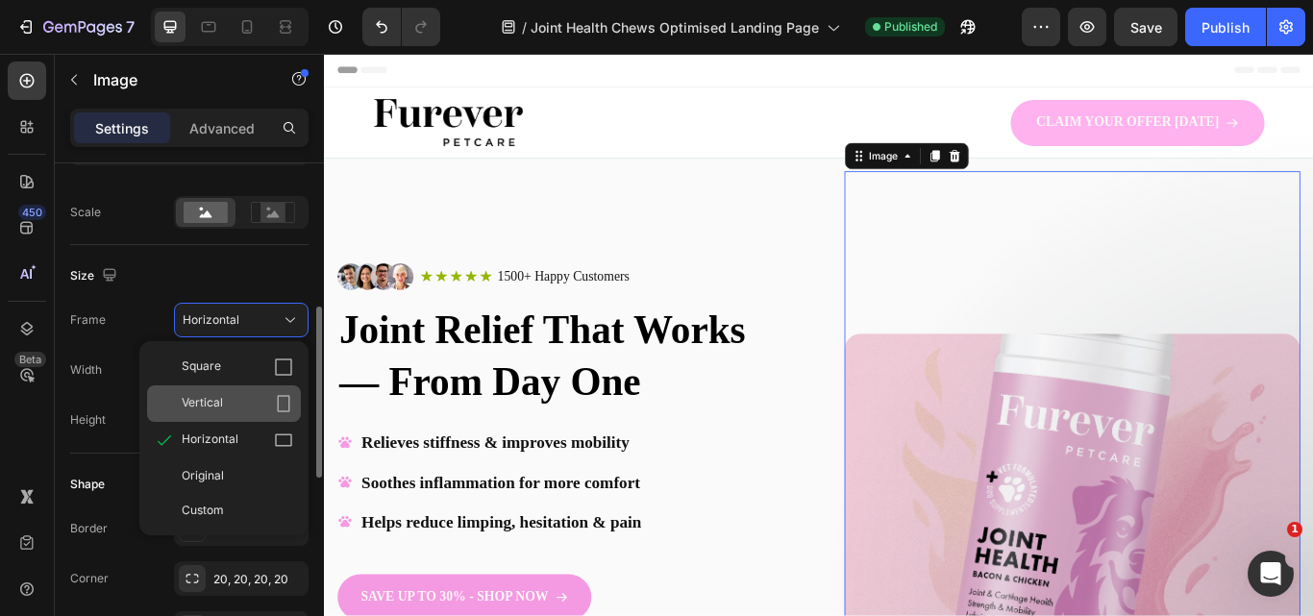
click at [250, 401] on div "Vertical" at bounding box center [237, 403] width 111 height 19
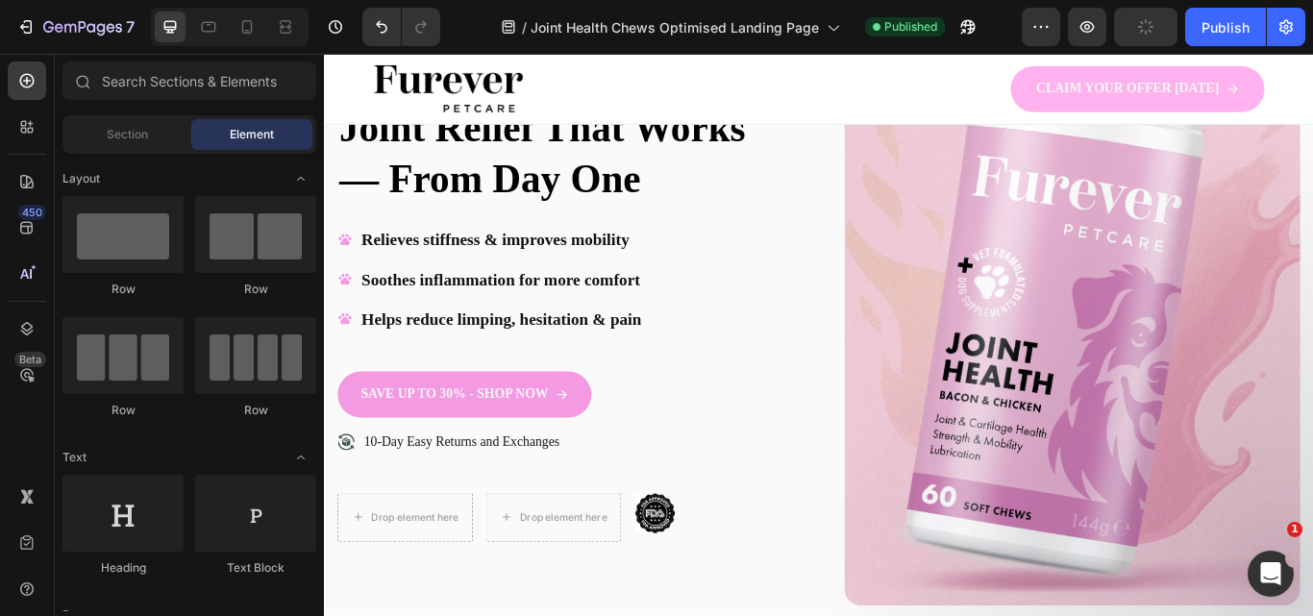
scroll to position [221, 0]
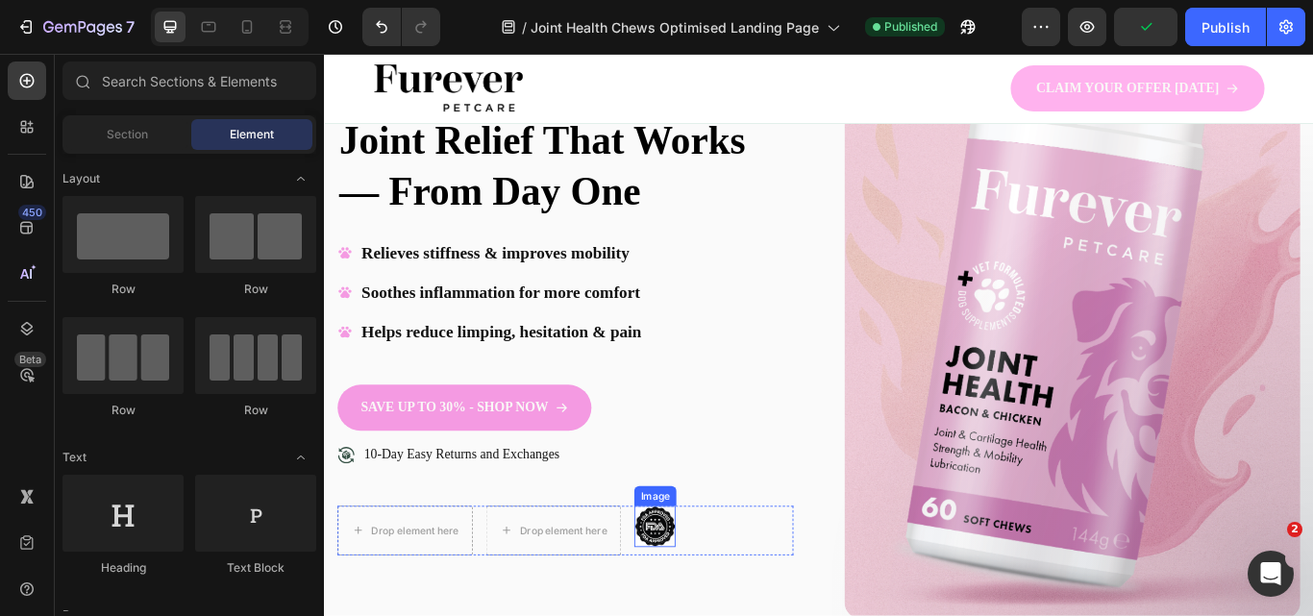
click at [711, 610] on img at bounding box center [709, 605] width 48 height 48
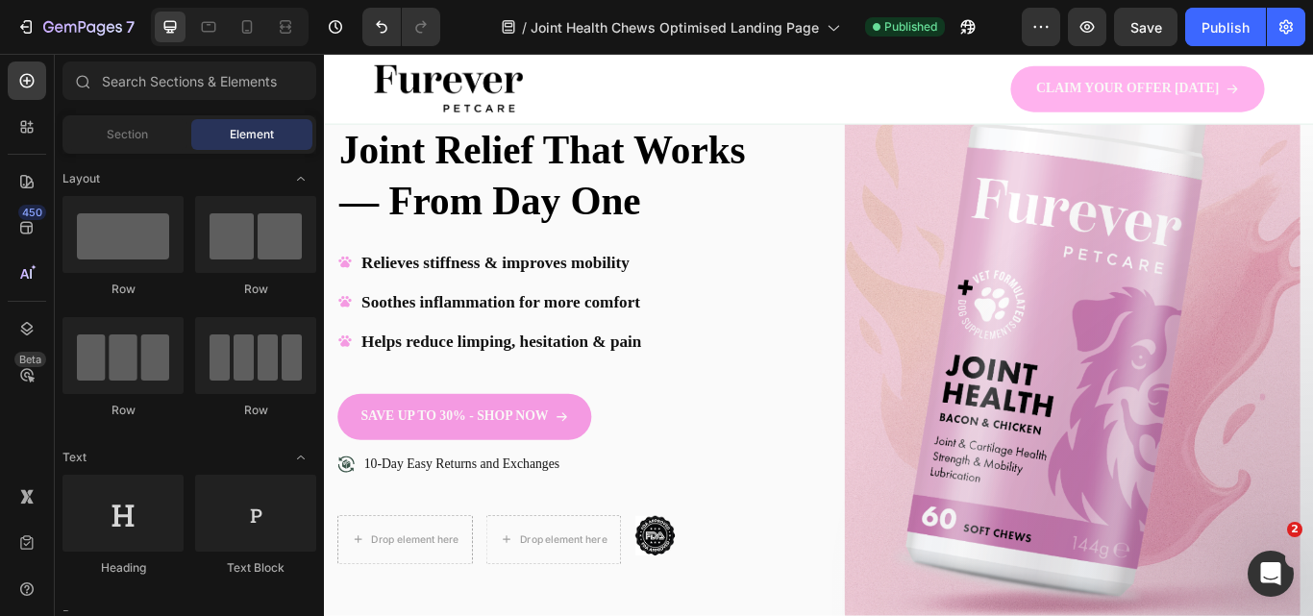
scroll to position [0, 0]
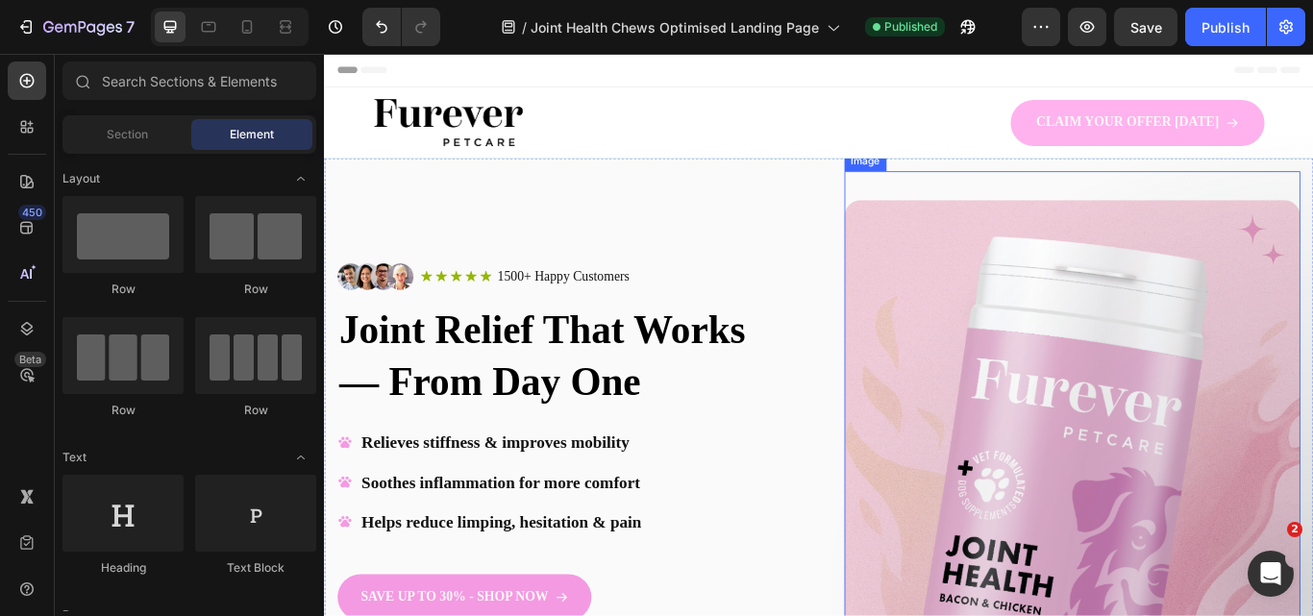
click at [966, 427] on img at bounding box center [1195, 579] width 531 height 708
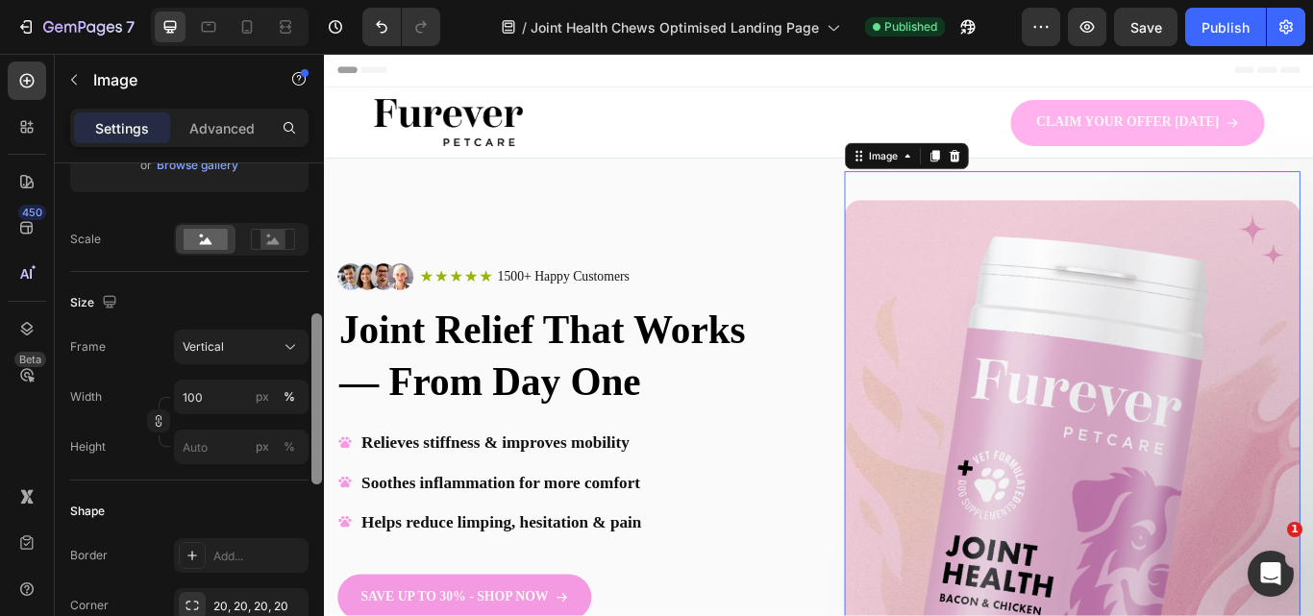
scroll to position [419, 0]
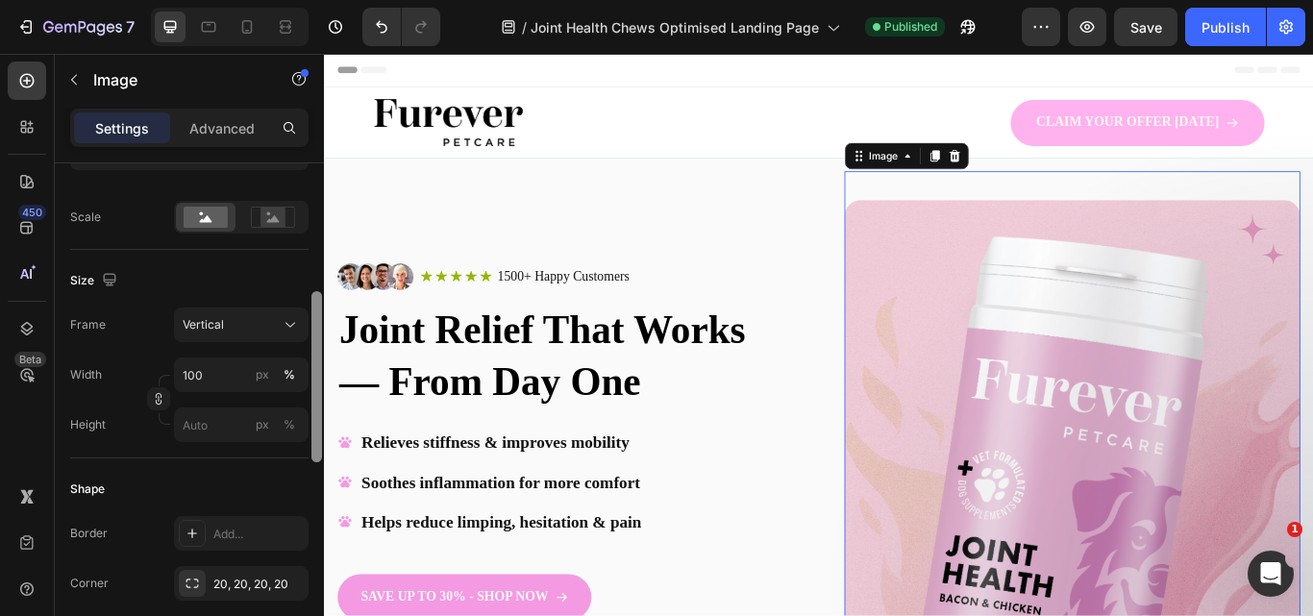
drag, startPoint x: 316, startPoint y: 276, endPoint x: 317, endPoint y: 418, distance: 142.2
click at [317, 418] on div at bounding box center [316, 376] width 11 height 171
click at [203, 380] on input "100" at bounding box center [241, 374] width 135 height 35
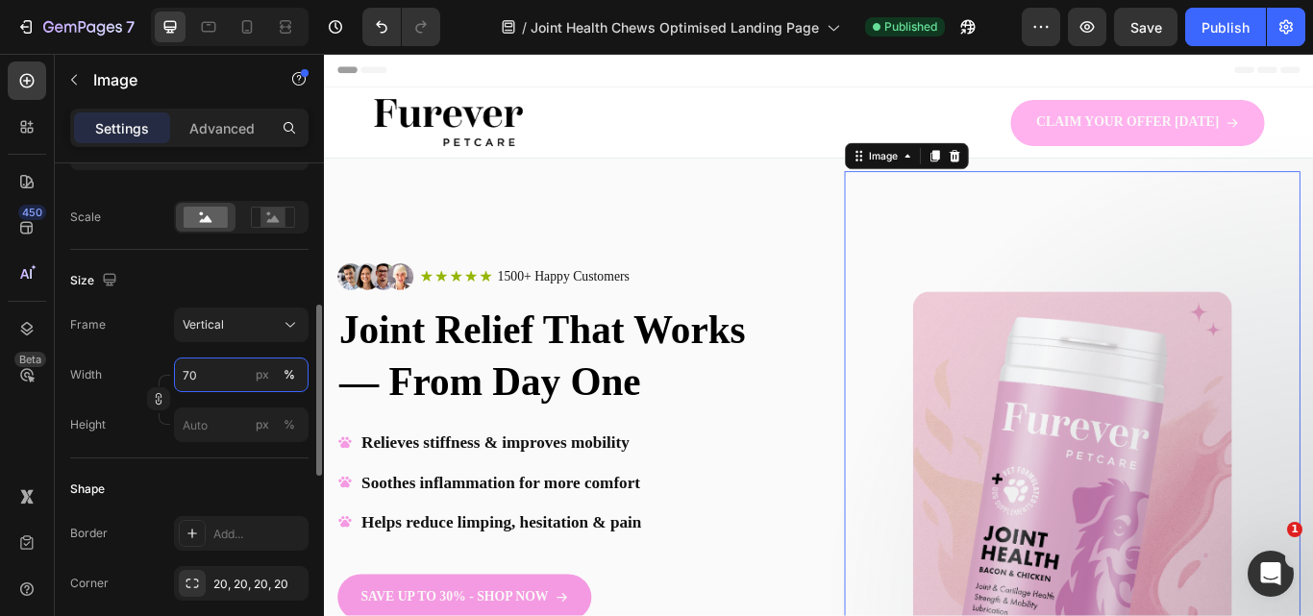
type input "7"
type input "71"
type input "95"
type input "7"
type input "9"
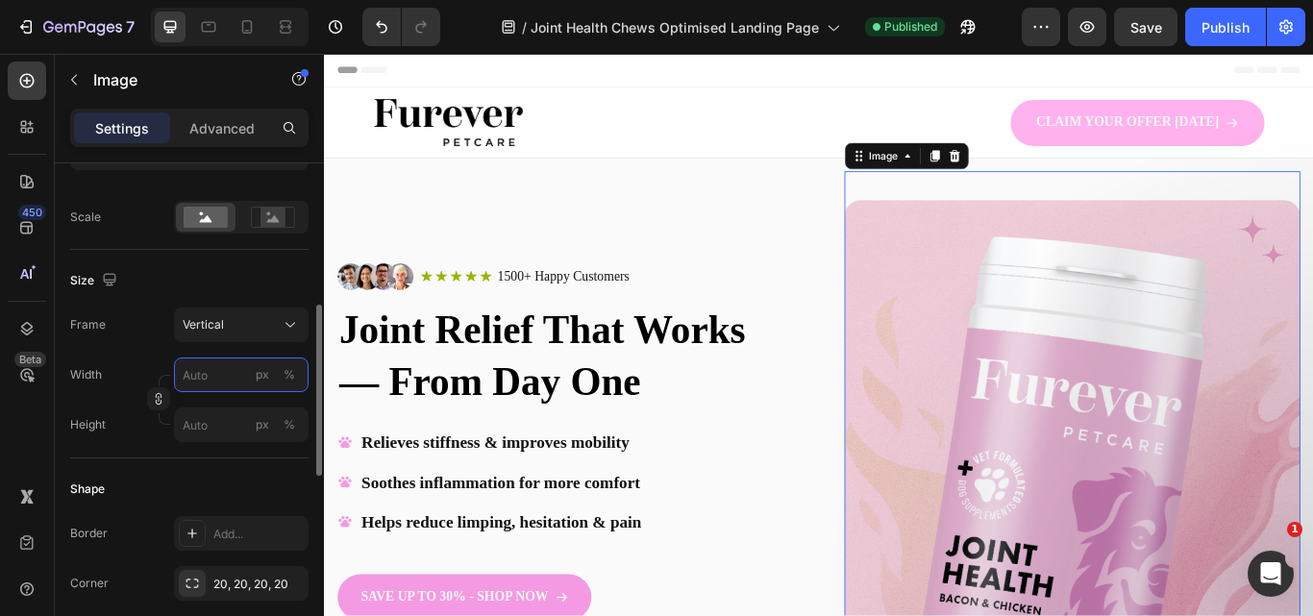
type input "1"
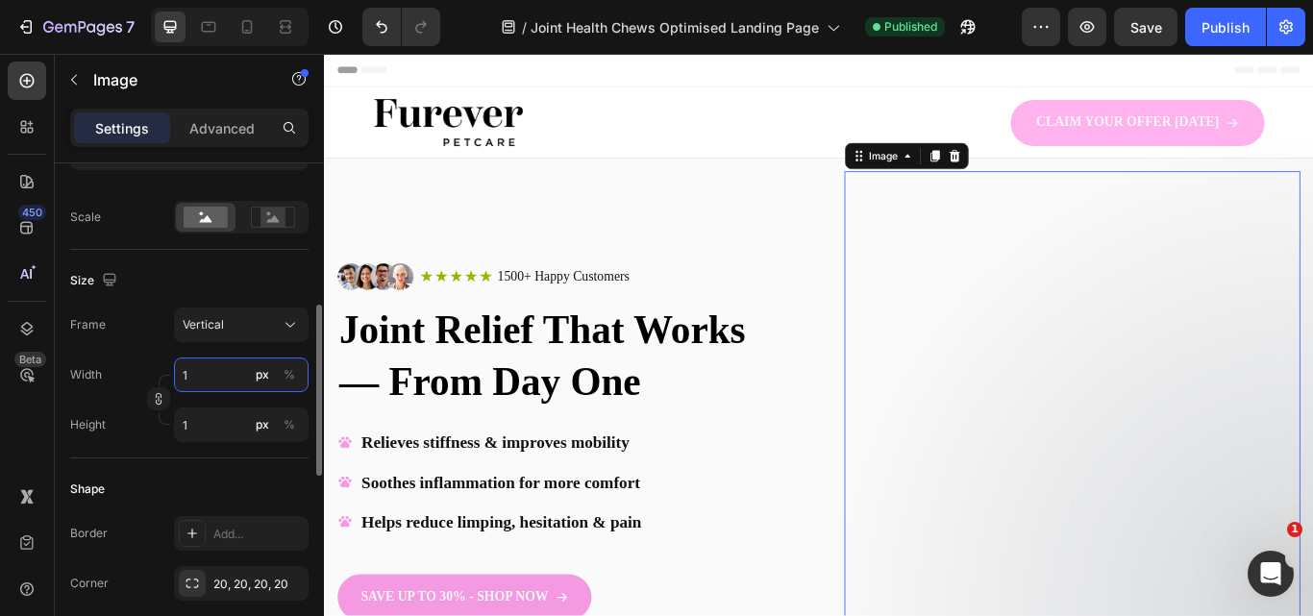
type input "10"
type input "13"
type input "100"
type input "133"
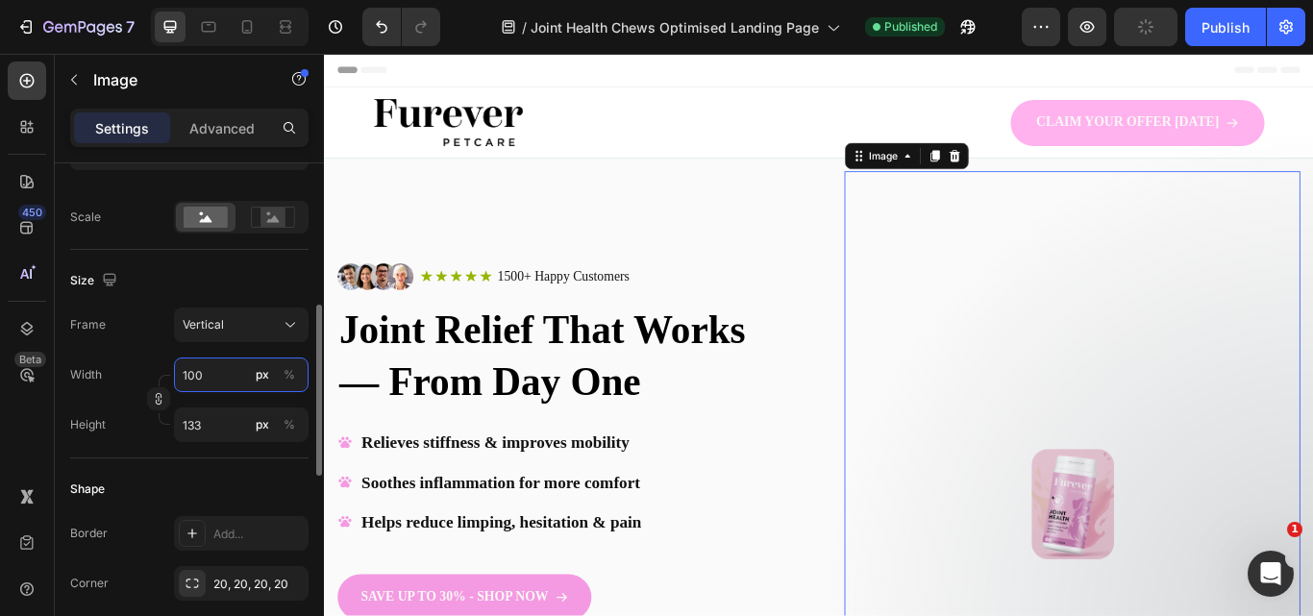
type input "10"
type input "13"
type input "1"
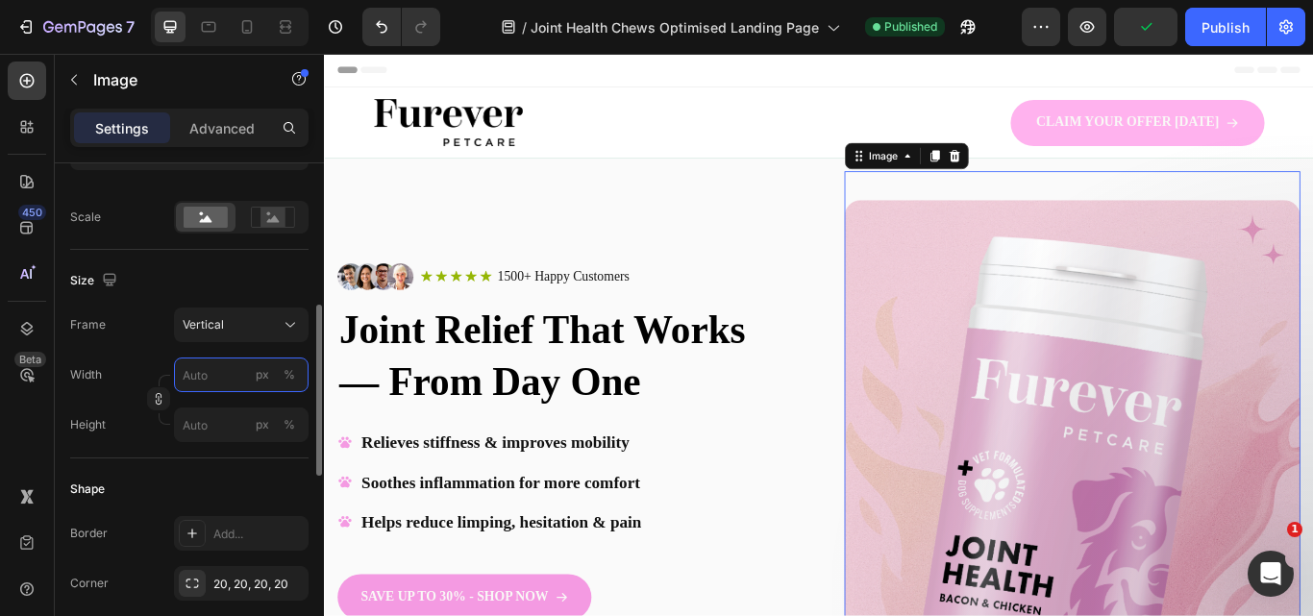
type input "1"
click at [154, 398] on icon "button" at bounding box center [158, 398] width 13 height 13
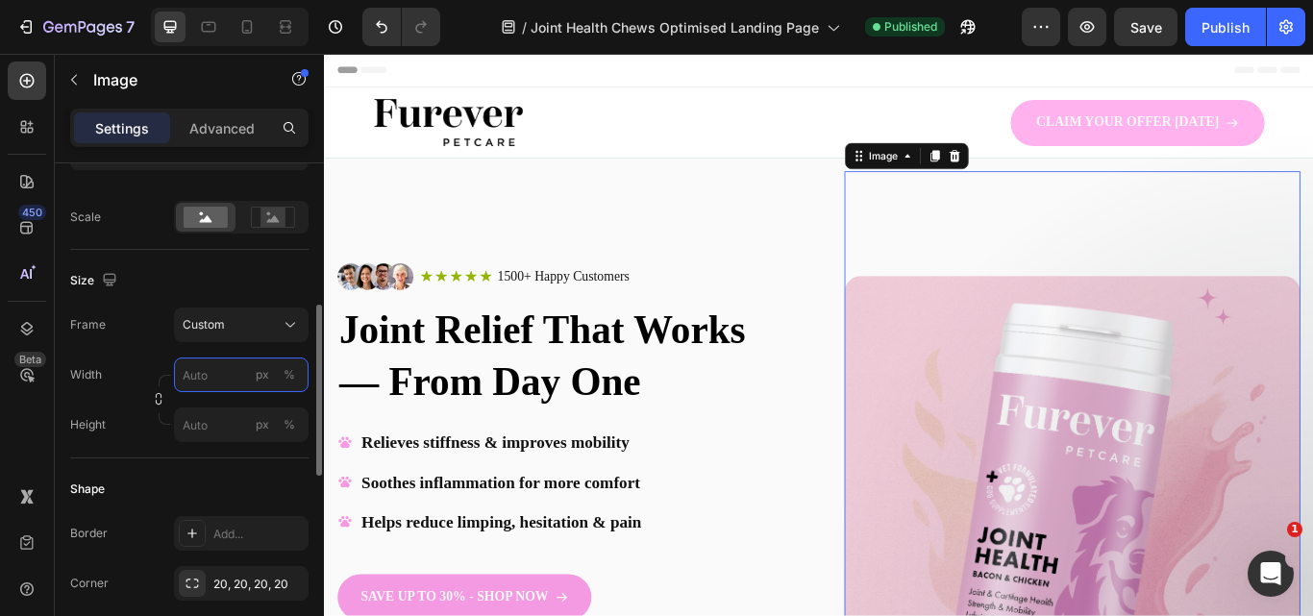
click at [213, 385] on input "px %" at bounding box center [241, 374] width 135 height 35
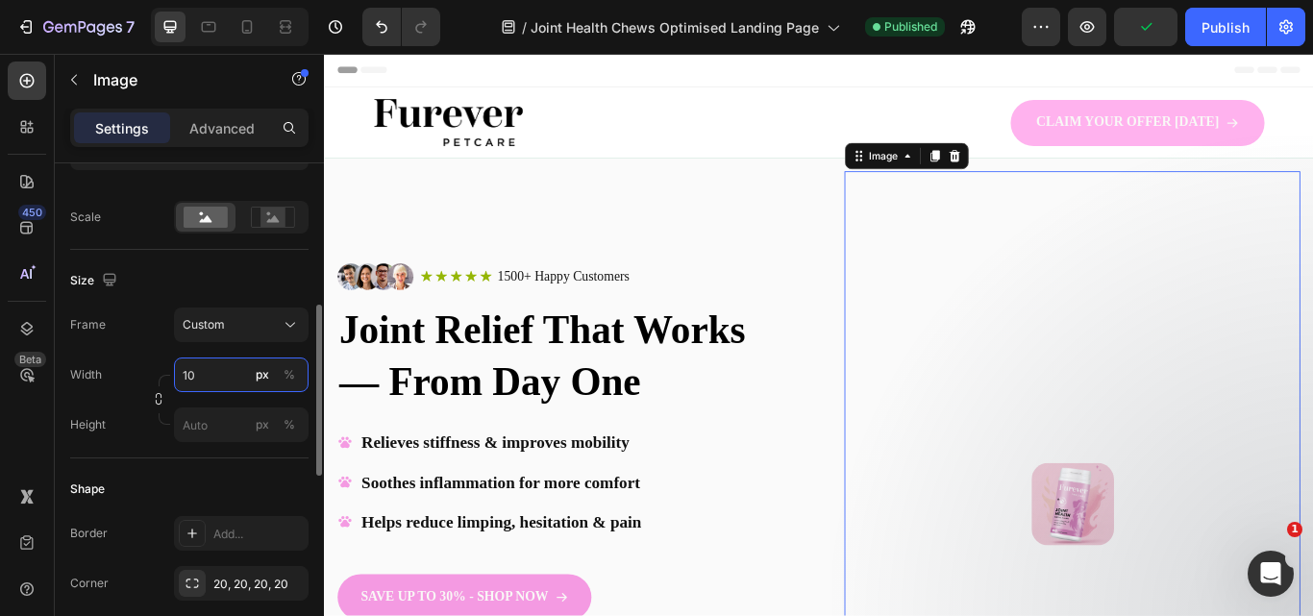
type input "1"
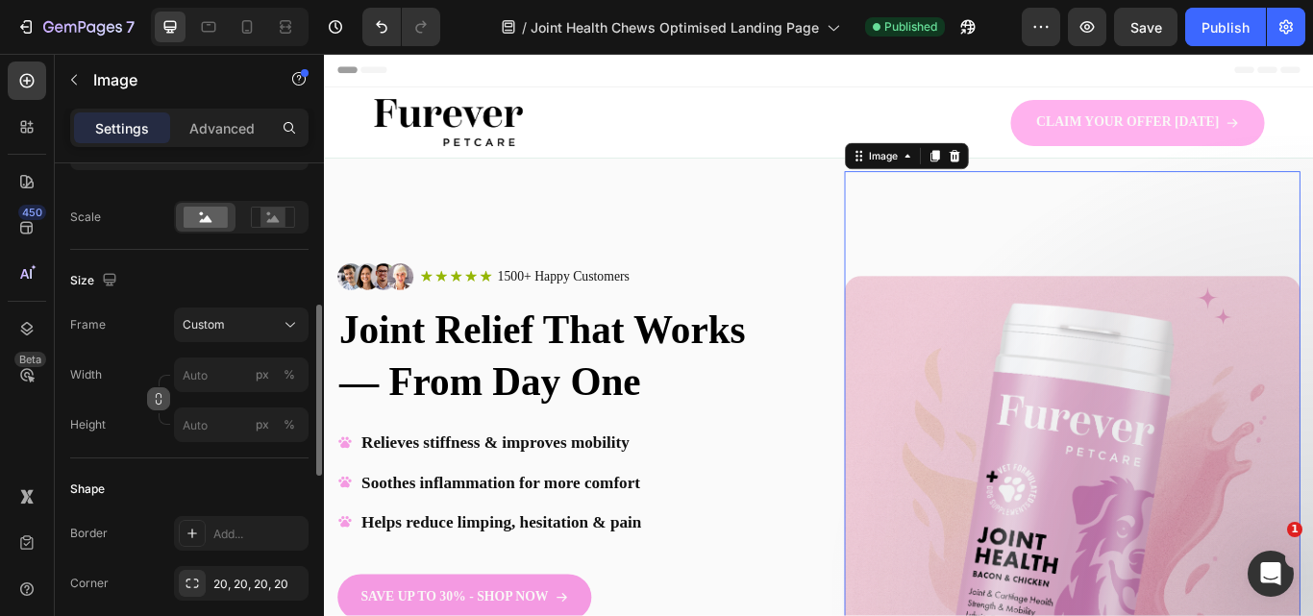
click at [159, 403] on icon "button" at bounding box center [158, 398] width 13 height 13
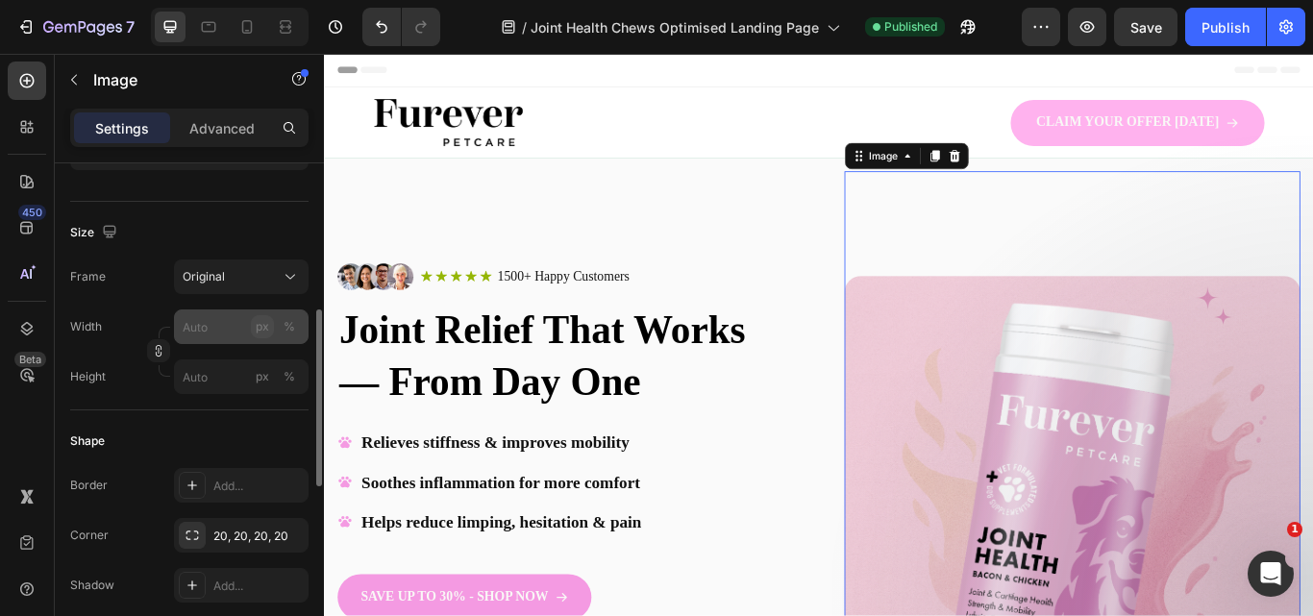
click at [265, 329] on div "px" at bounding box center [262, 326] width 13 height 17
click at [270, 283] on div "Original" at bounding box center [230, 276] width 94 height 17
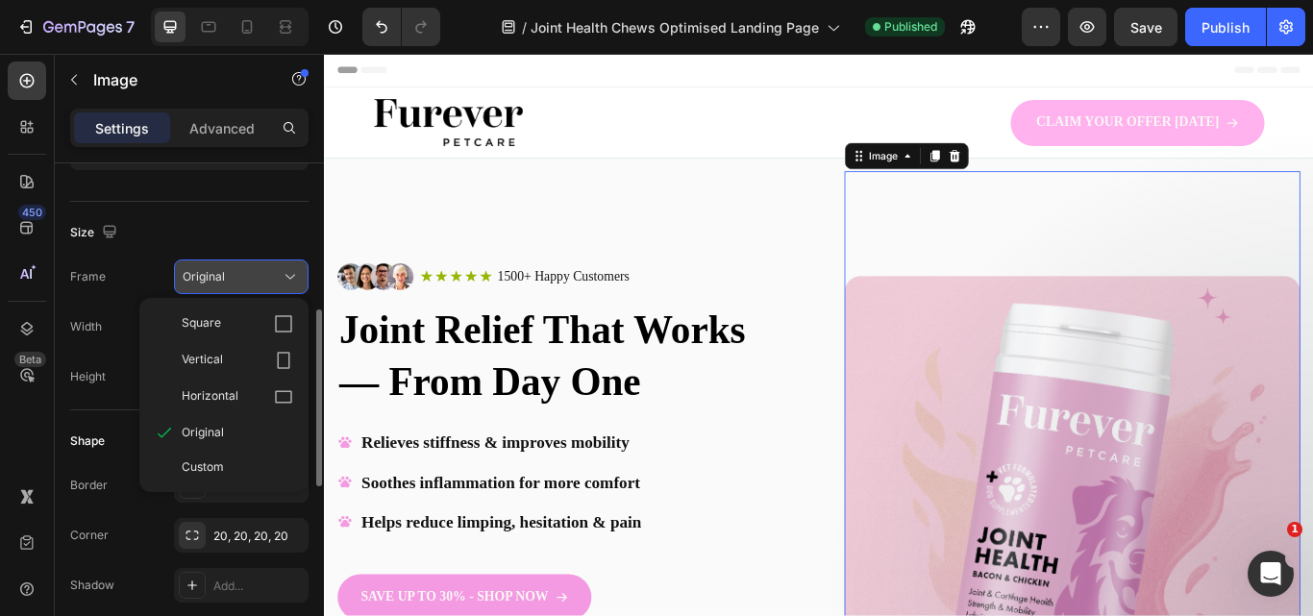
click at [270, 283] on div "Original" at bounding box center [230, 276] width 94 height 17
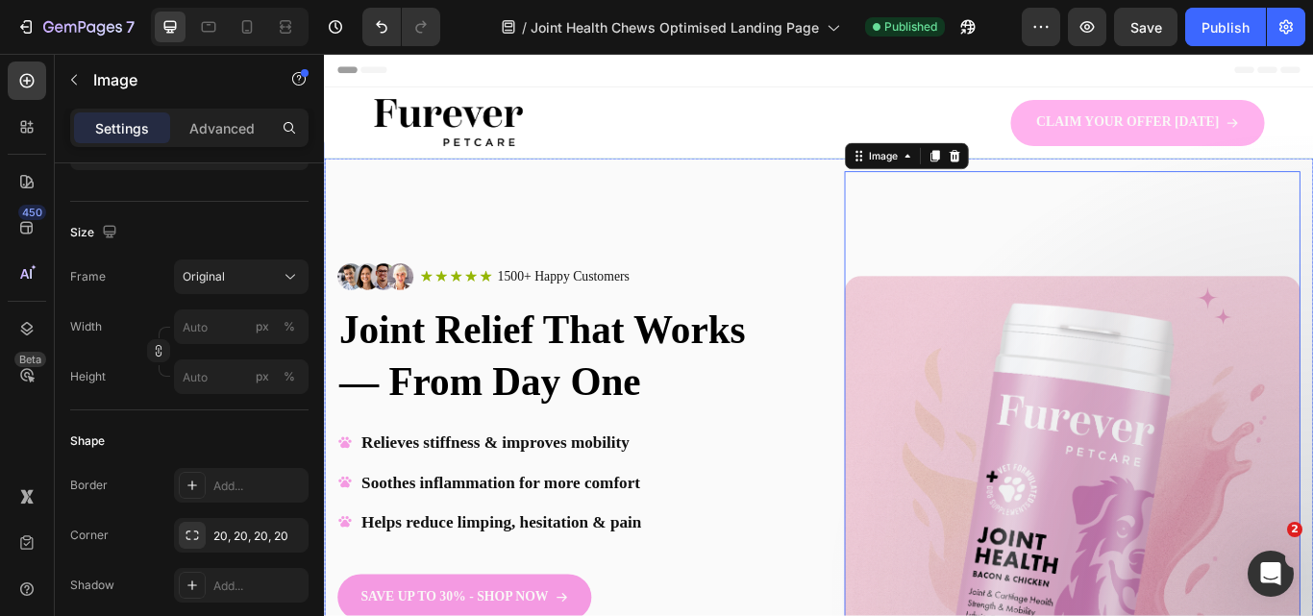
click at [847, 162] on div "Image CLAIM YOUR OFFER [DATE] Button Row Row" at bounding box center [900, 134] width 1153 height 82
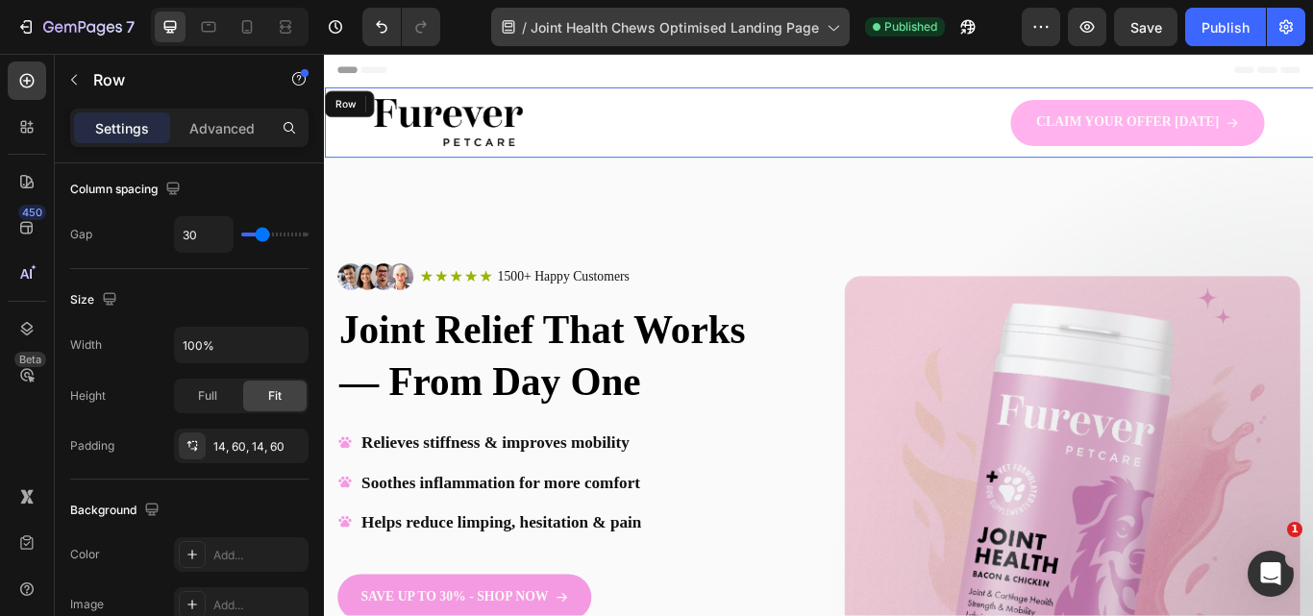
scroll to position [0, 0]
